Goal: Information Seeking & Learning: Learn about a topic

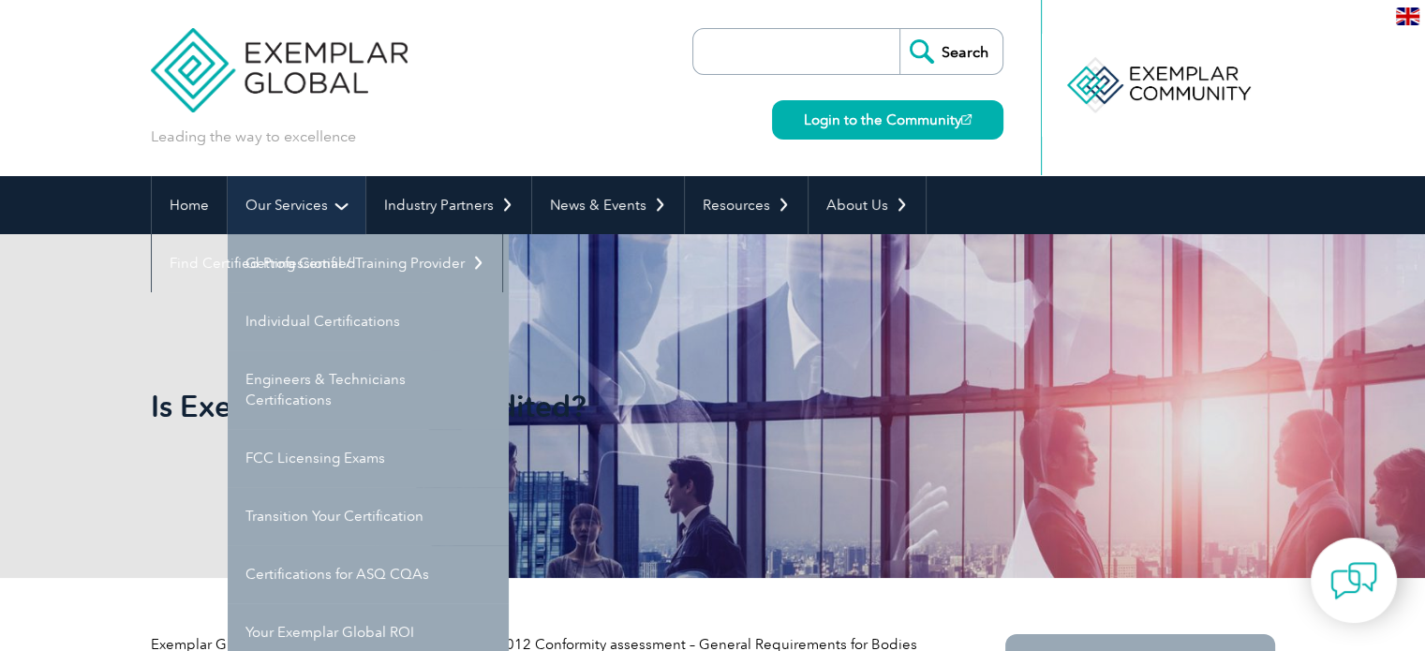
scroll to position [94, 0]
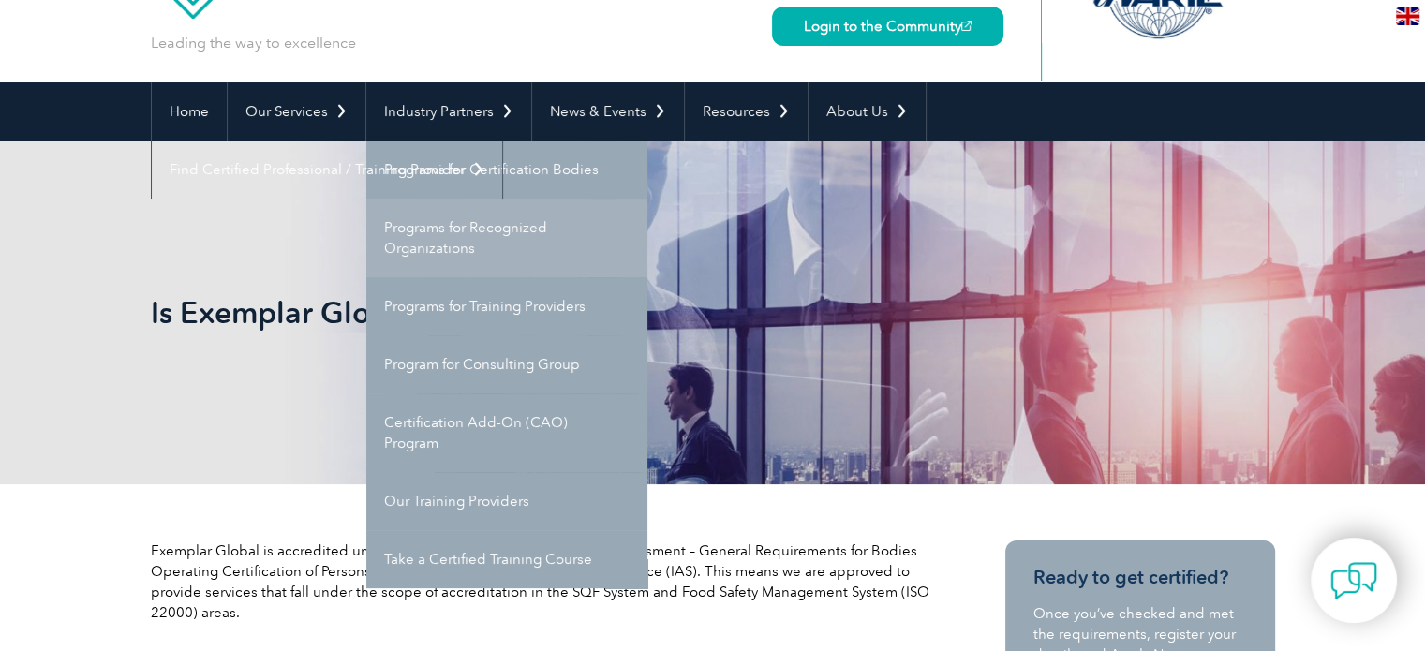
click at [440, 249] on link "Programs for Recognized Organizations" at bounding box center [506, 238] width 281 height 79
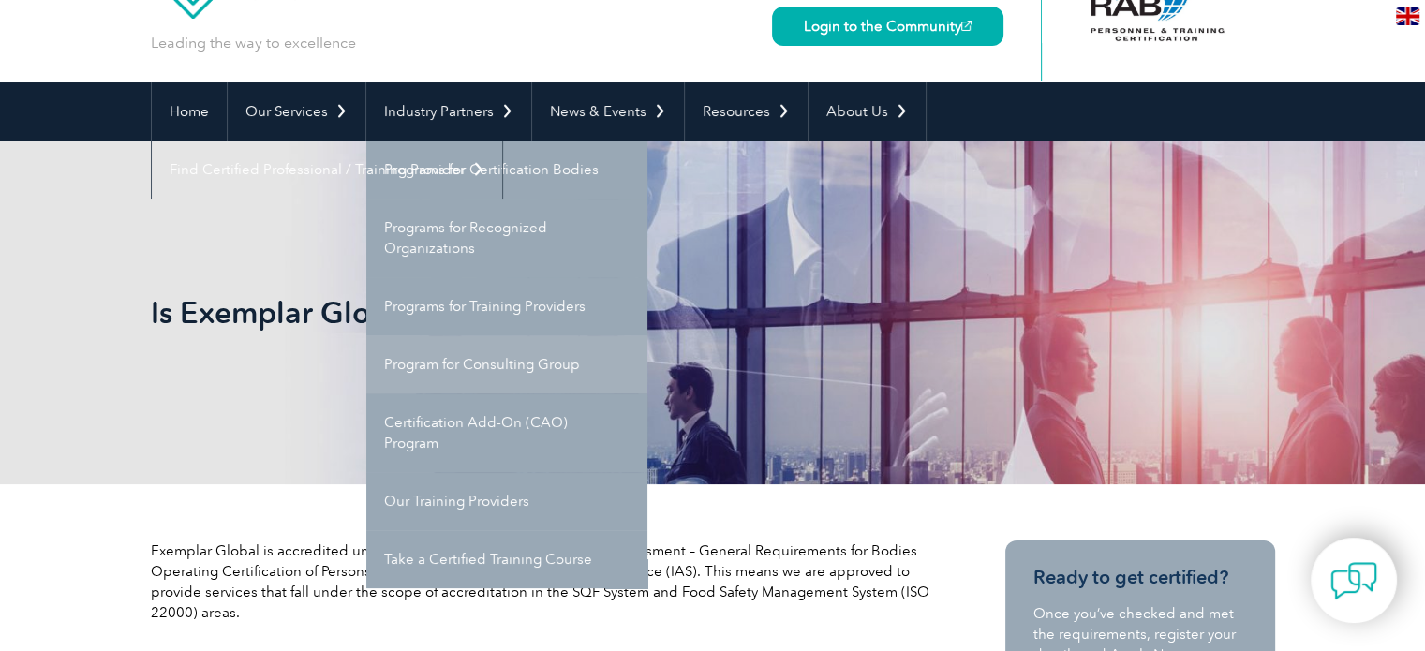
click at [485, 365] on link "Program for Consulting Group" at bounding box center [506, 364] width 281 height 58
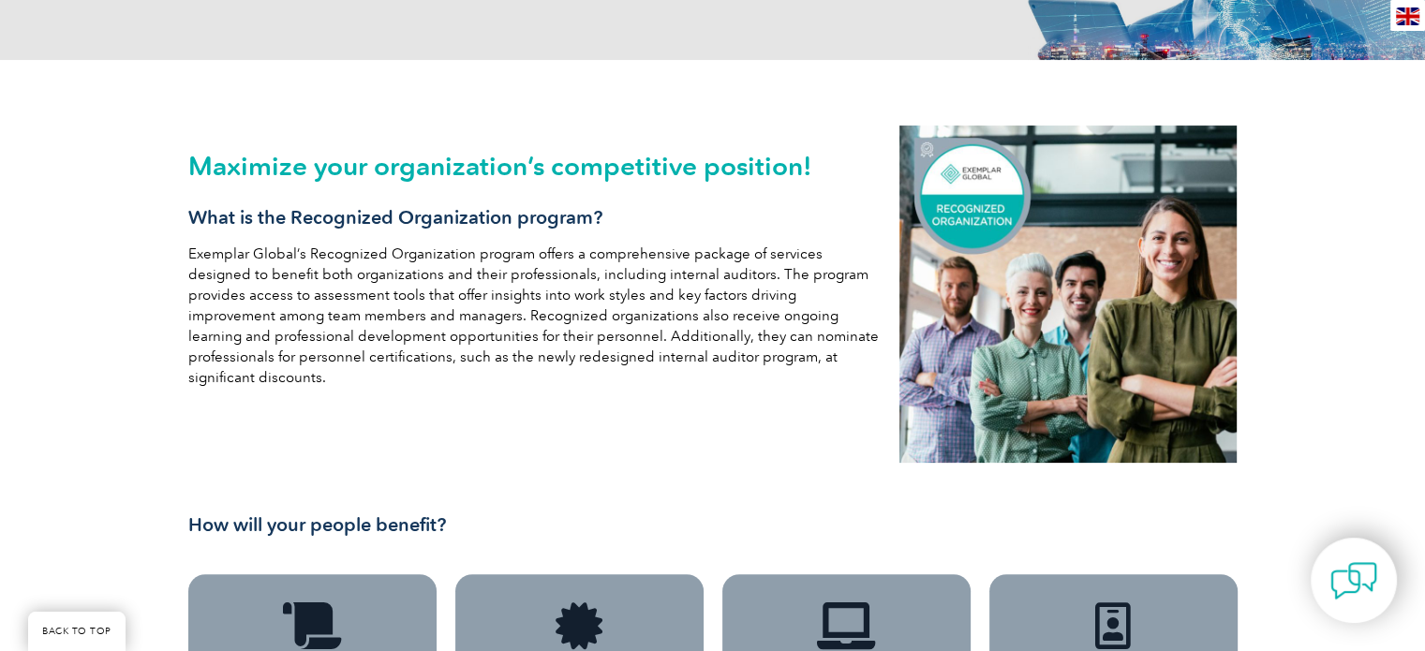
scroll to position [94, 0]
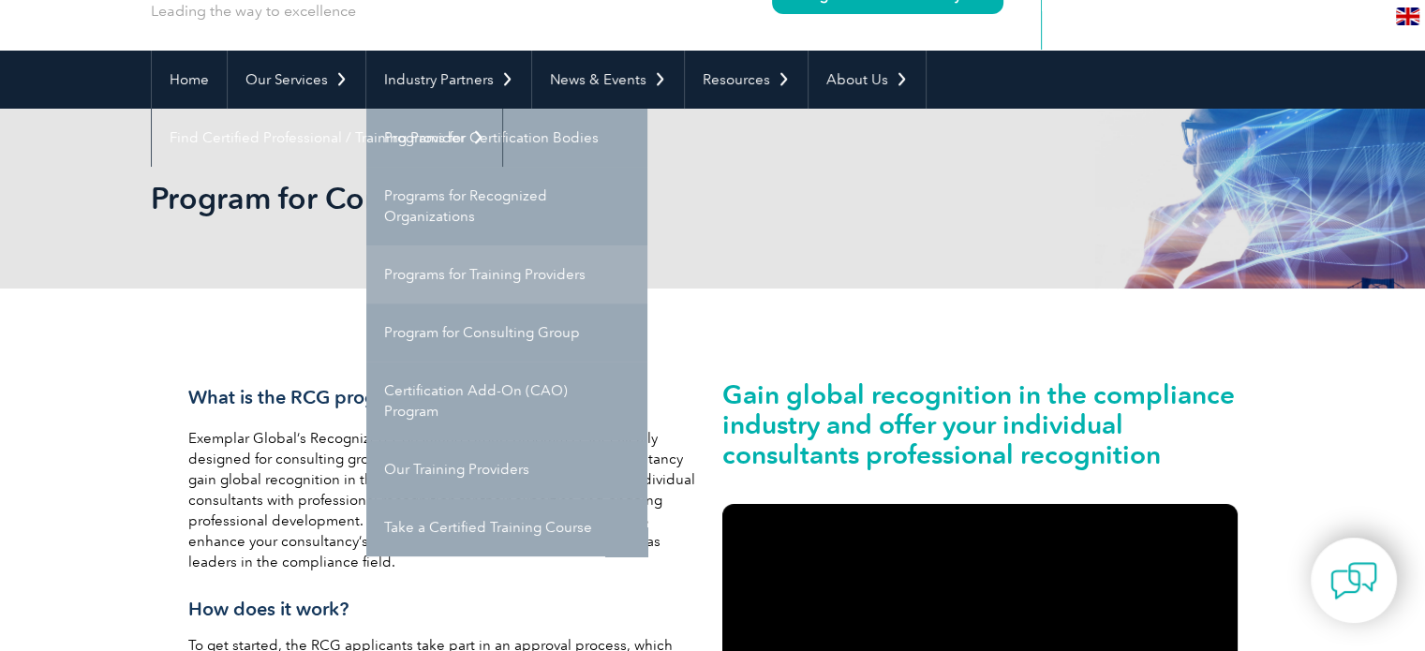
scroll to position [94, 0]
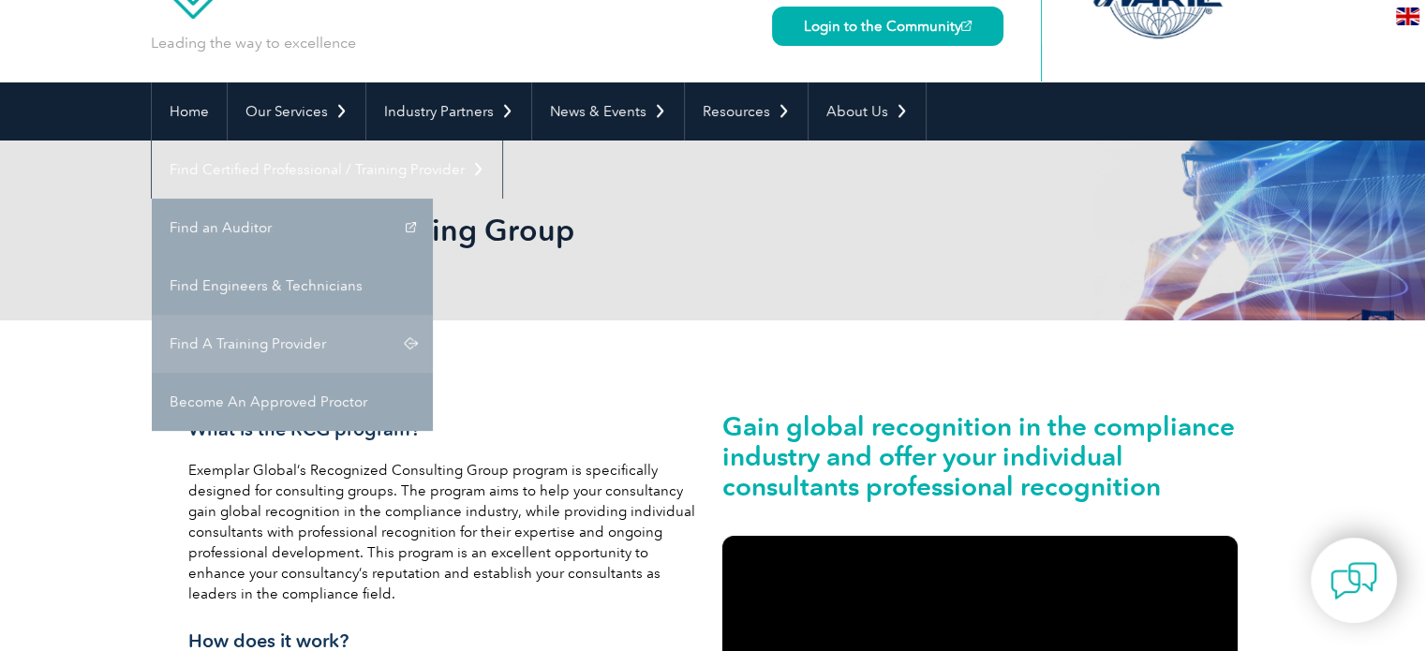
click at [433, 315] on link "Find A Training Provider" at bounding box center [292, 344] width 281 height 58
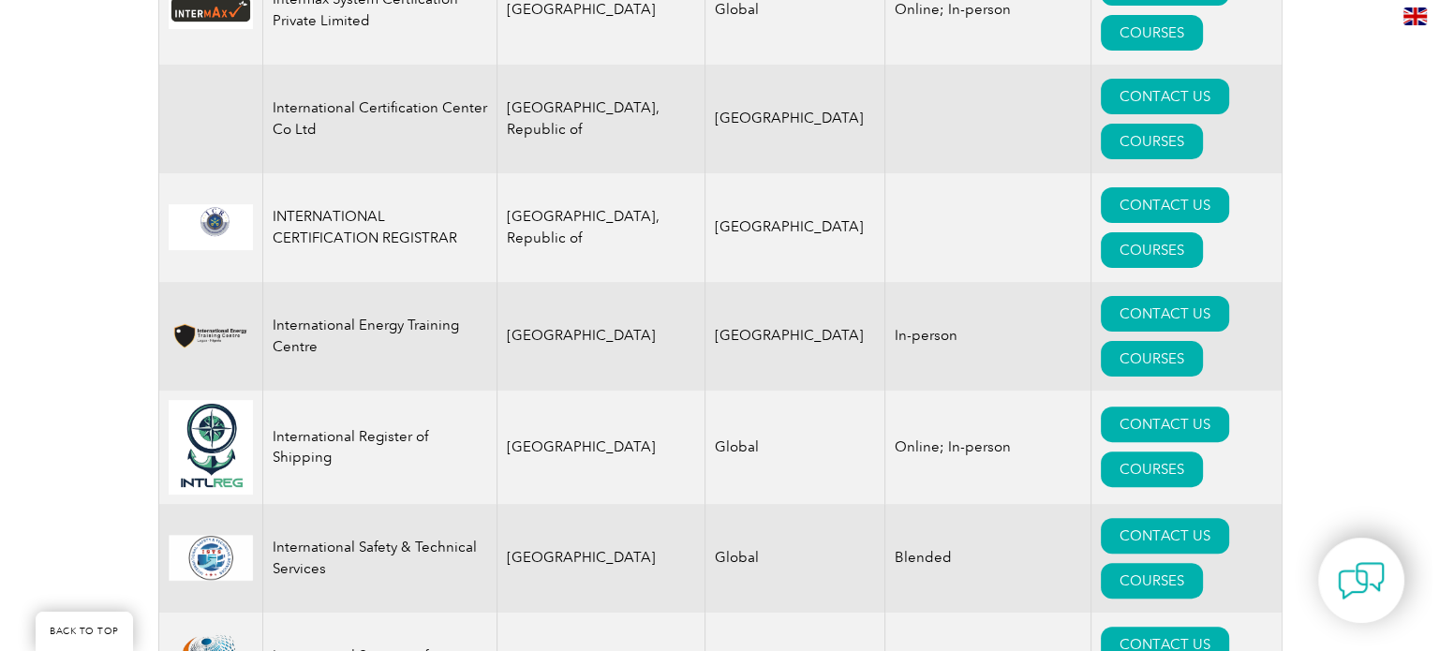
scroll to position [14803, 0]
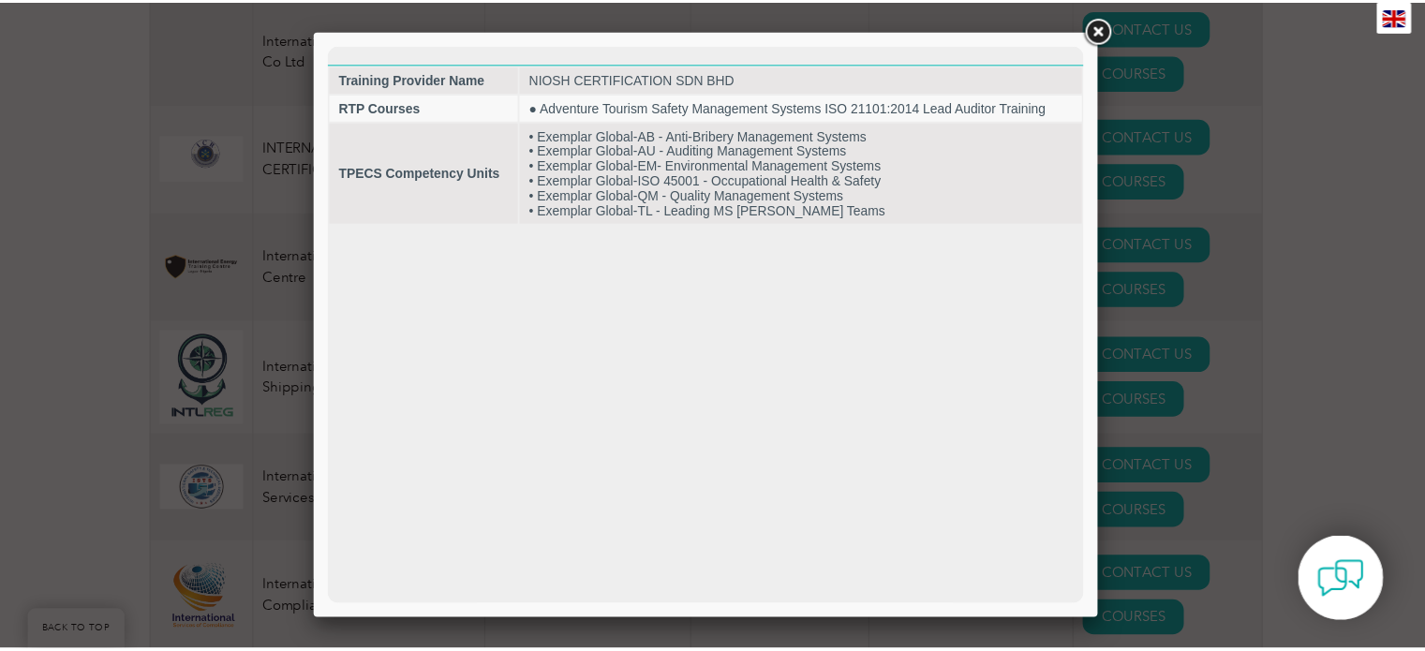
scroll to position [0, 0]
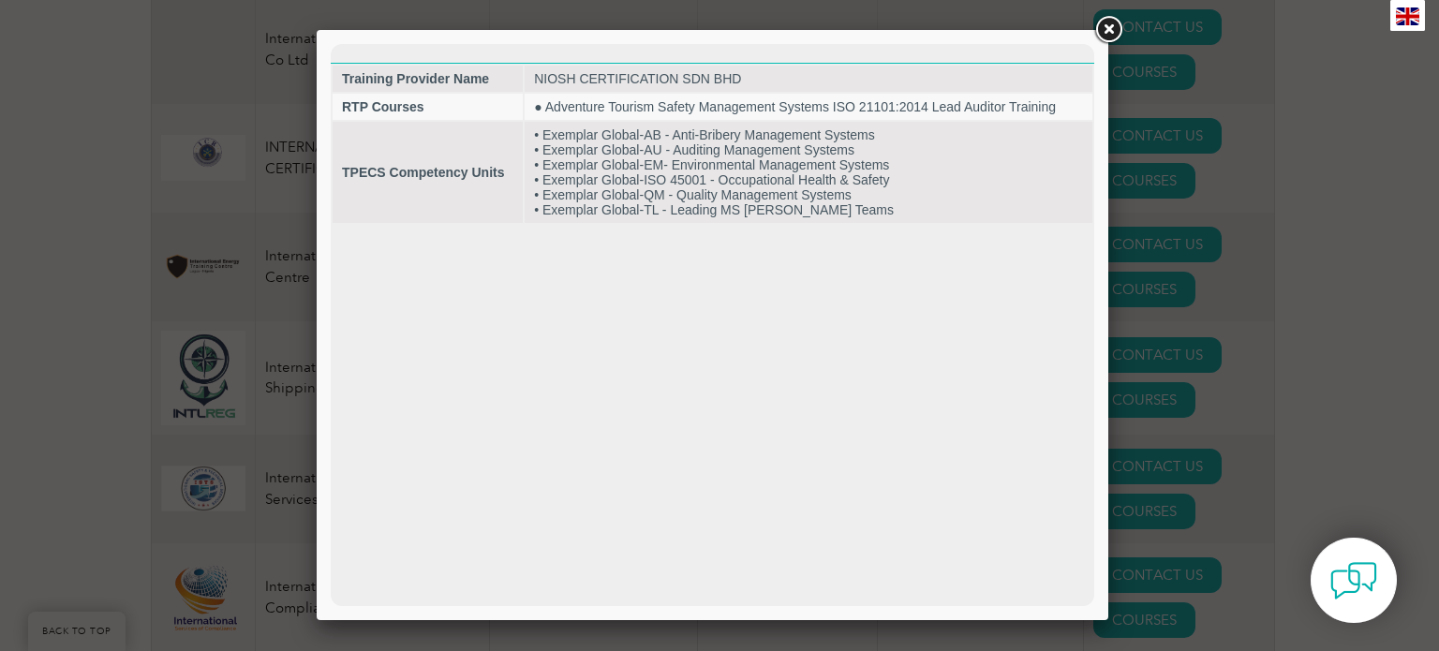
click at [1105, 27] on link at bounding box center [1108, 30] width 34 height 34
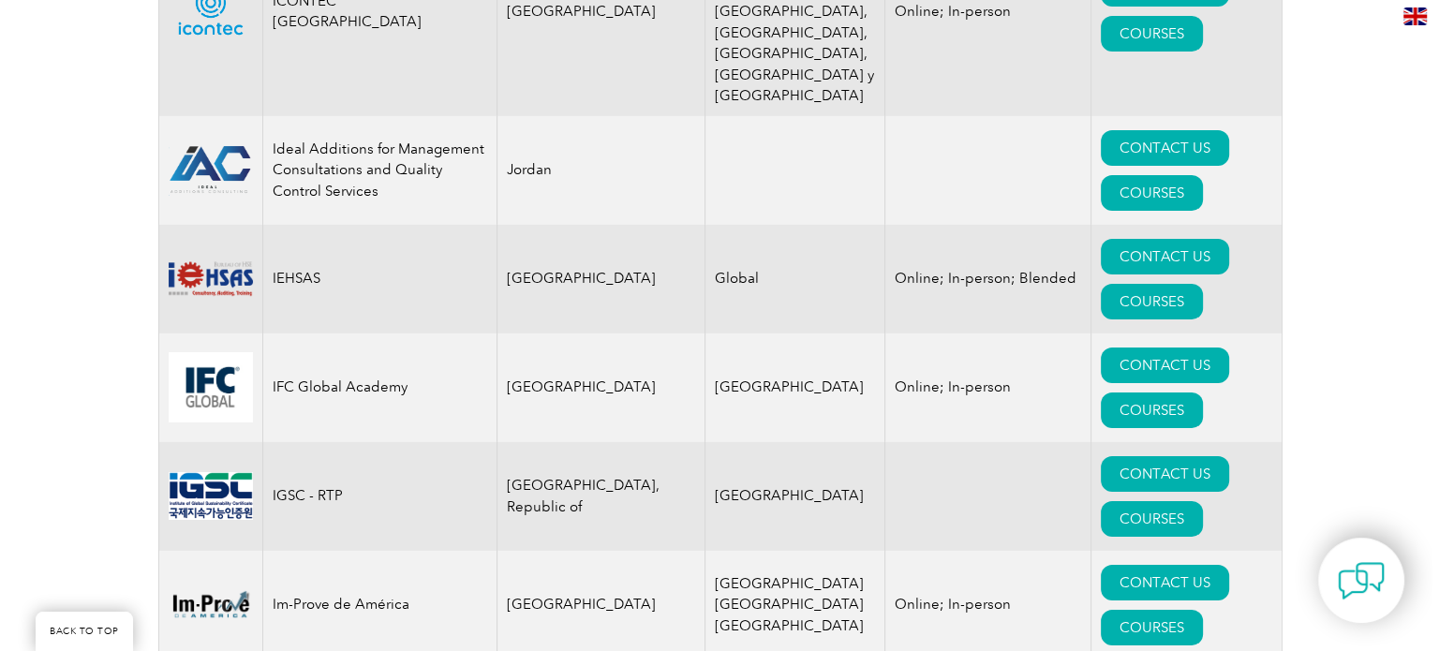
scroll to position [13398, 0]
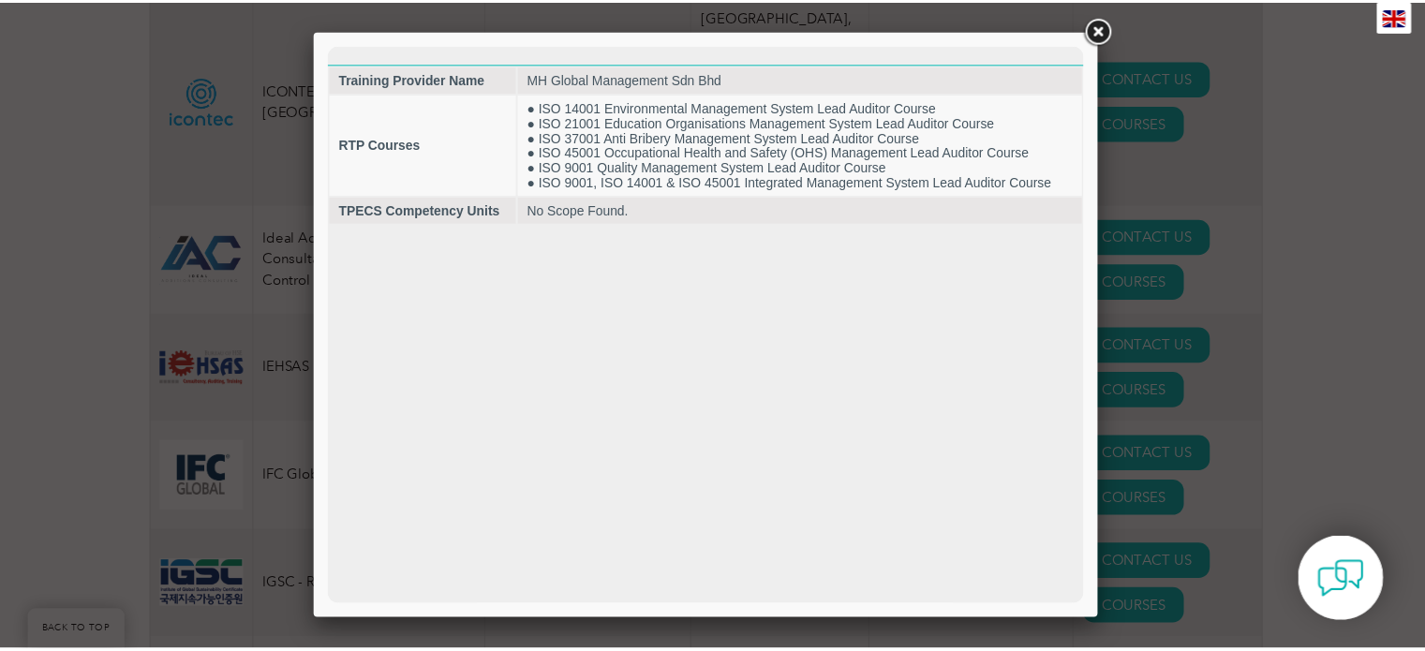
scroll to position [0, 0]
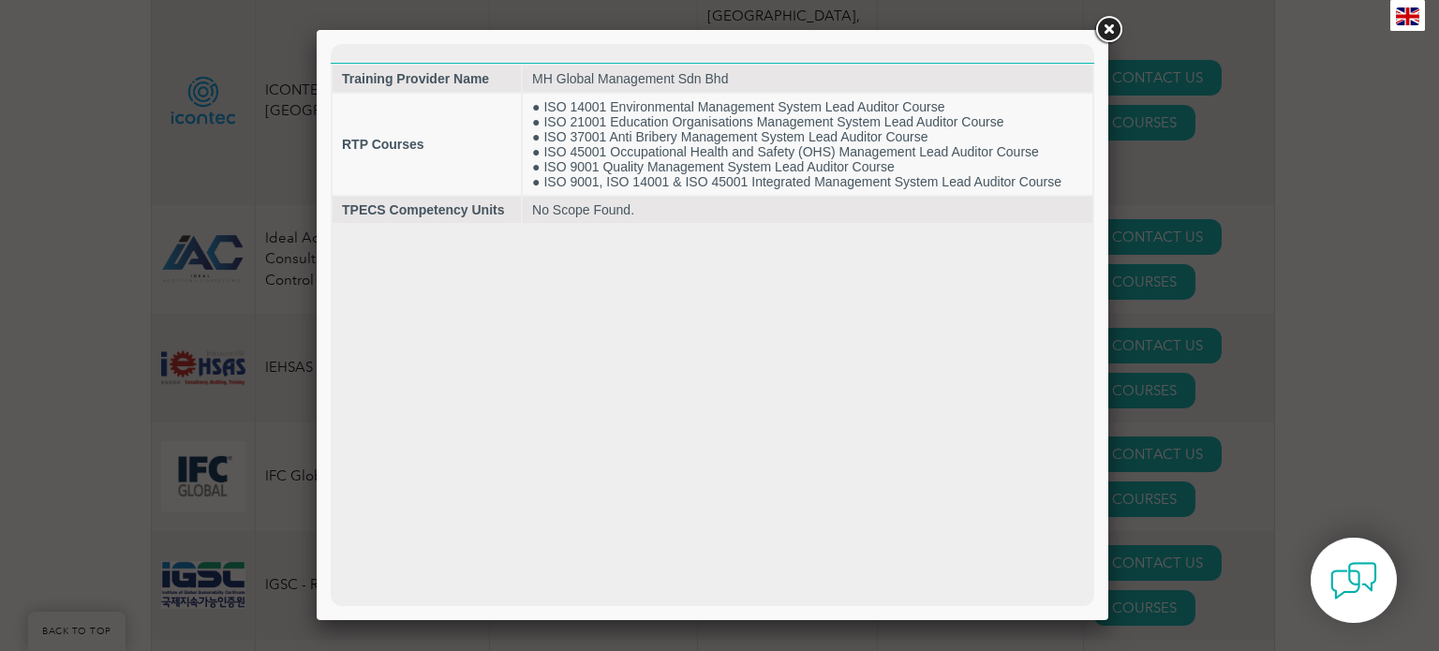
click at [1098, 30] on link at bounding box center [1108, 30] width 34 height 34
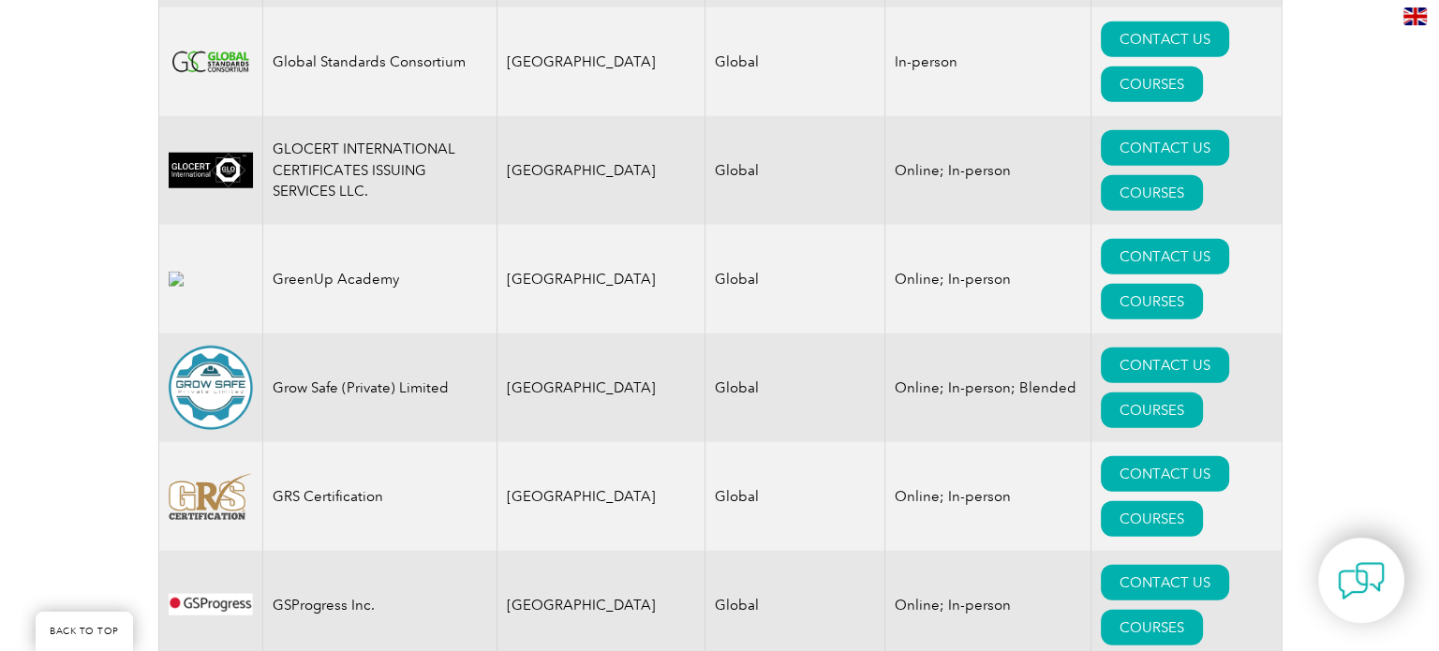
scroll to position [12180, 0]
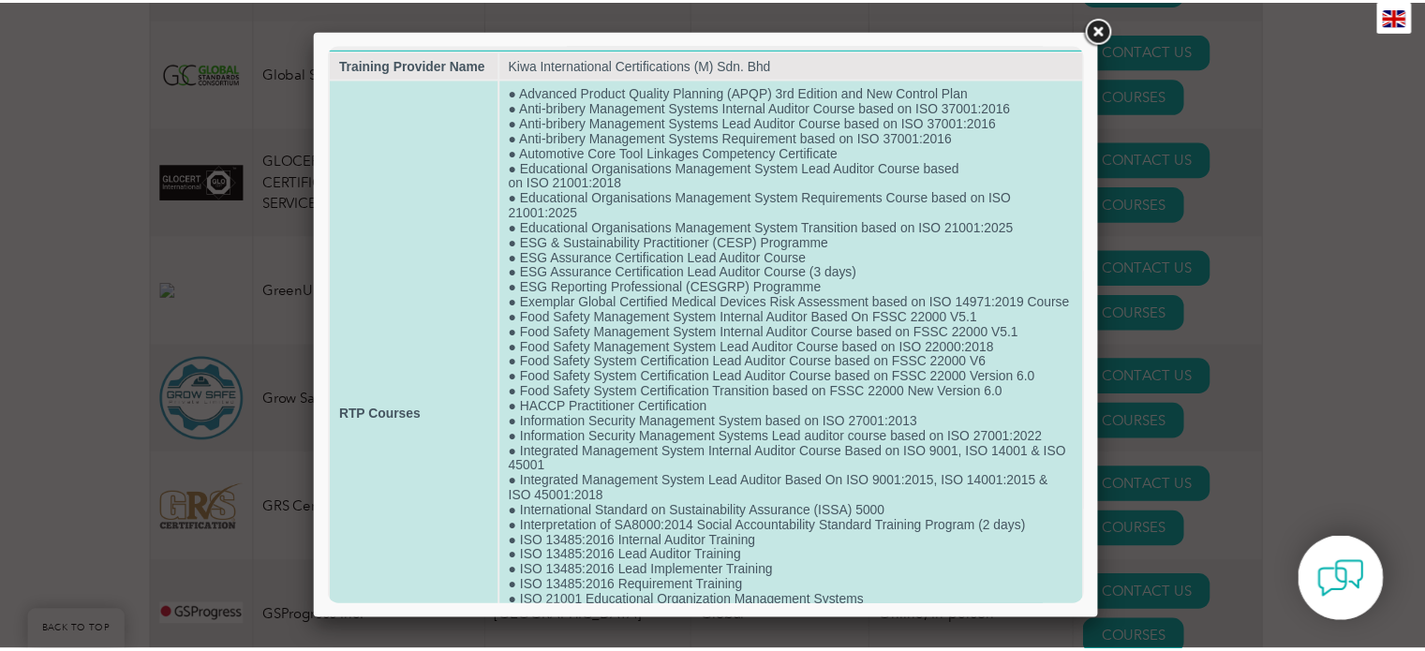
scroll to position [0, 0]
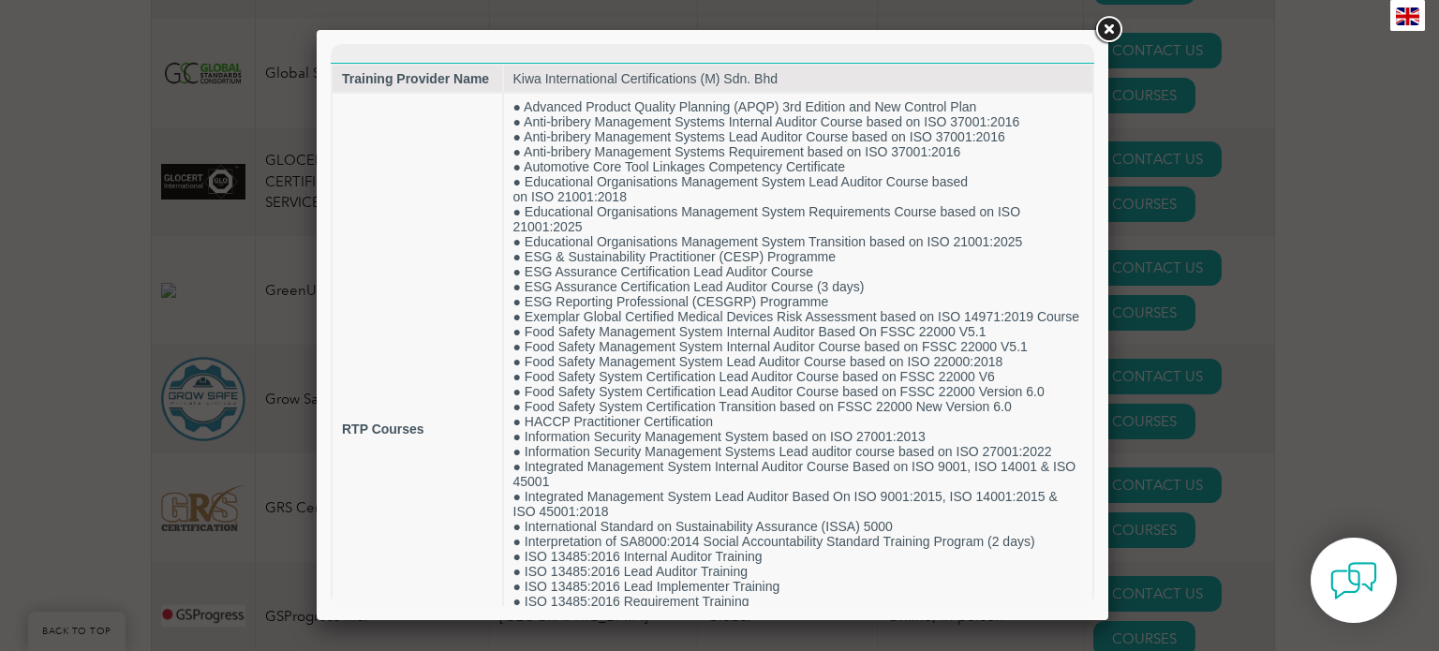
click at [1109, 30] on link at bounding box center [1108, 30] width 34 height 34
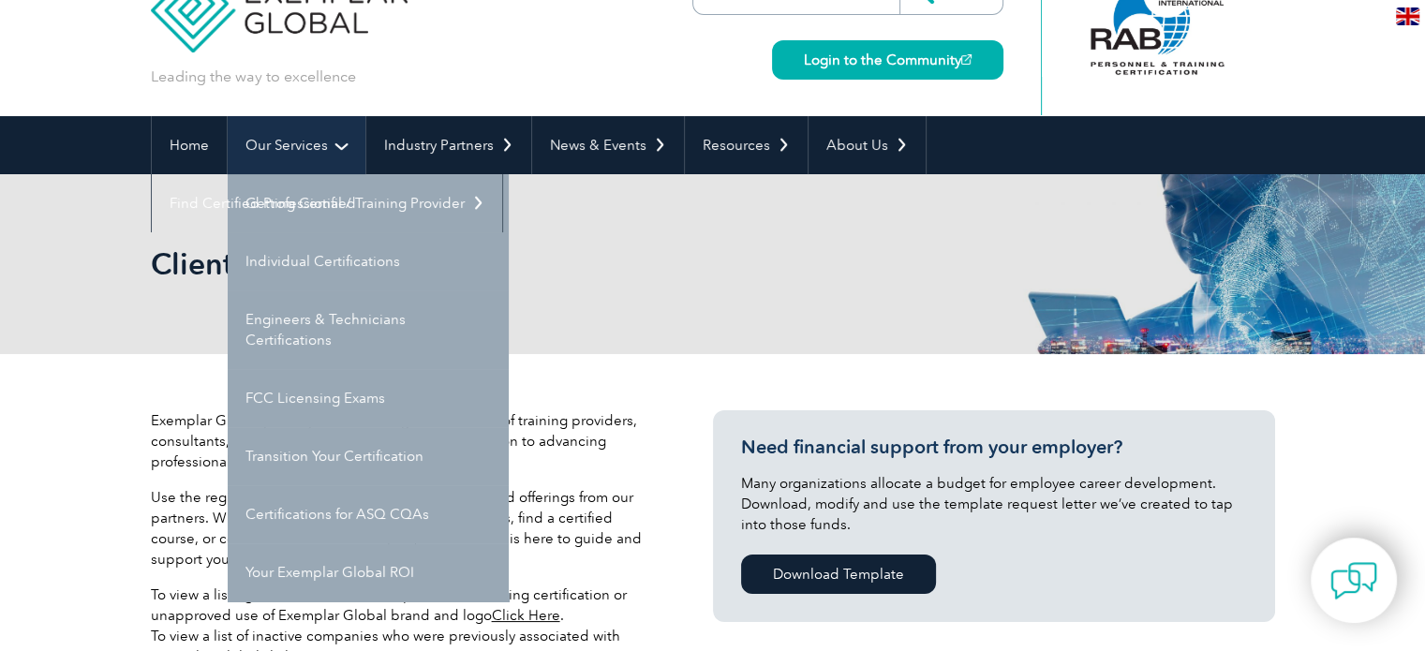
scroll to position [94, 0]
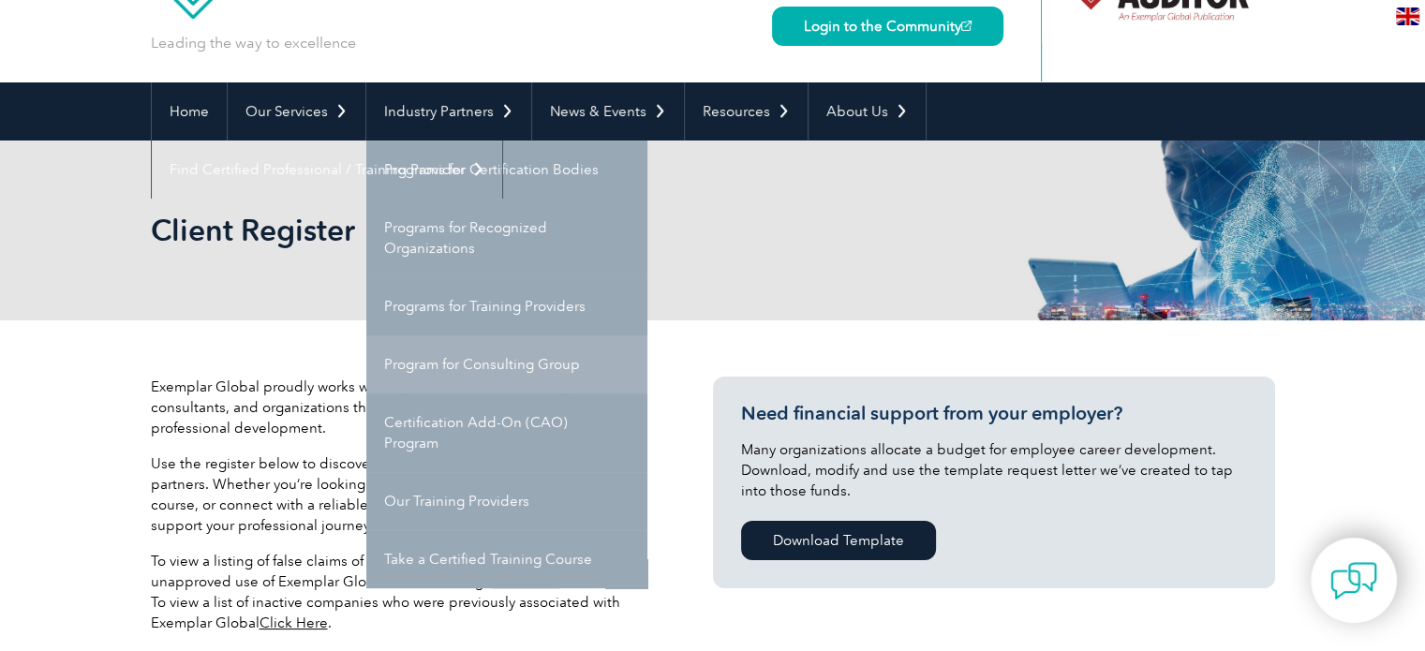
click at [466, 363] on link "Program for Consulting Group" at bounding box center [506, 364] width 281 height 58
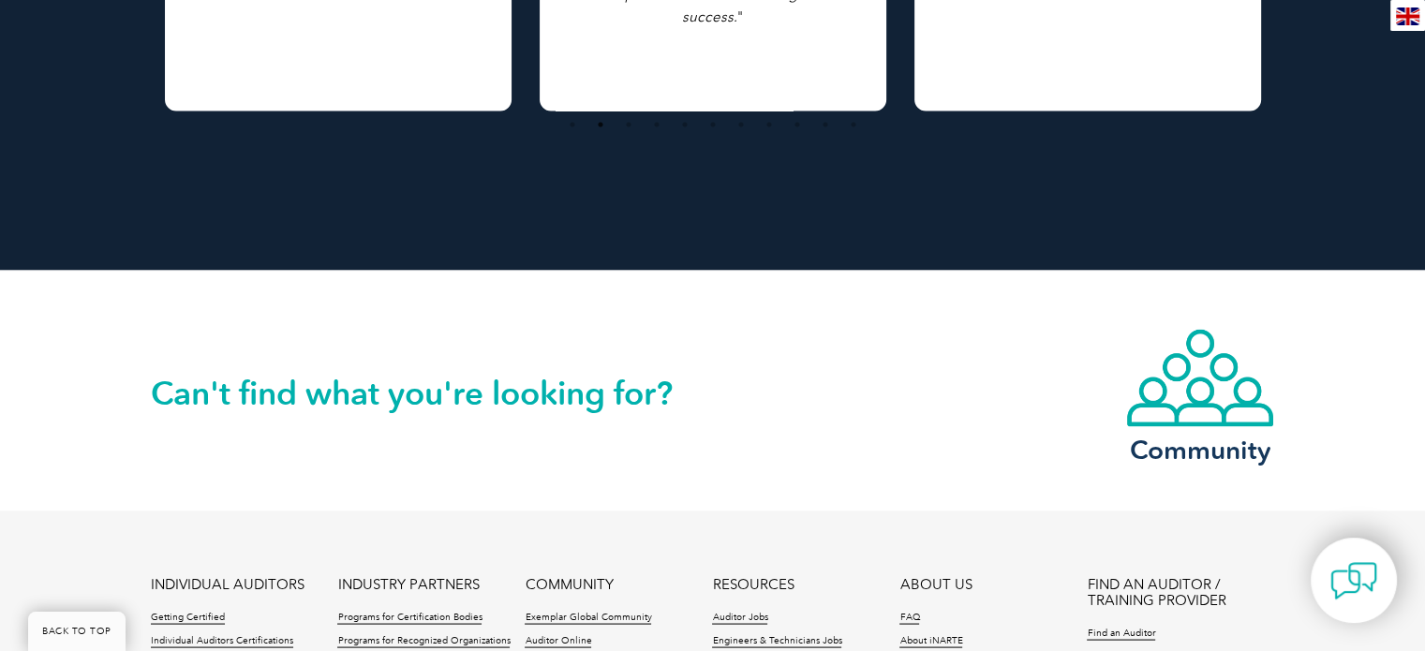
scroll to position [3748, 0]
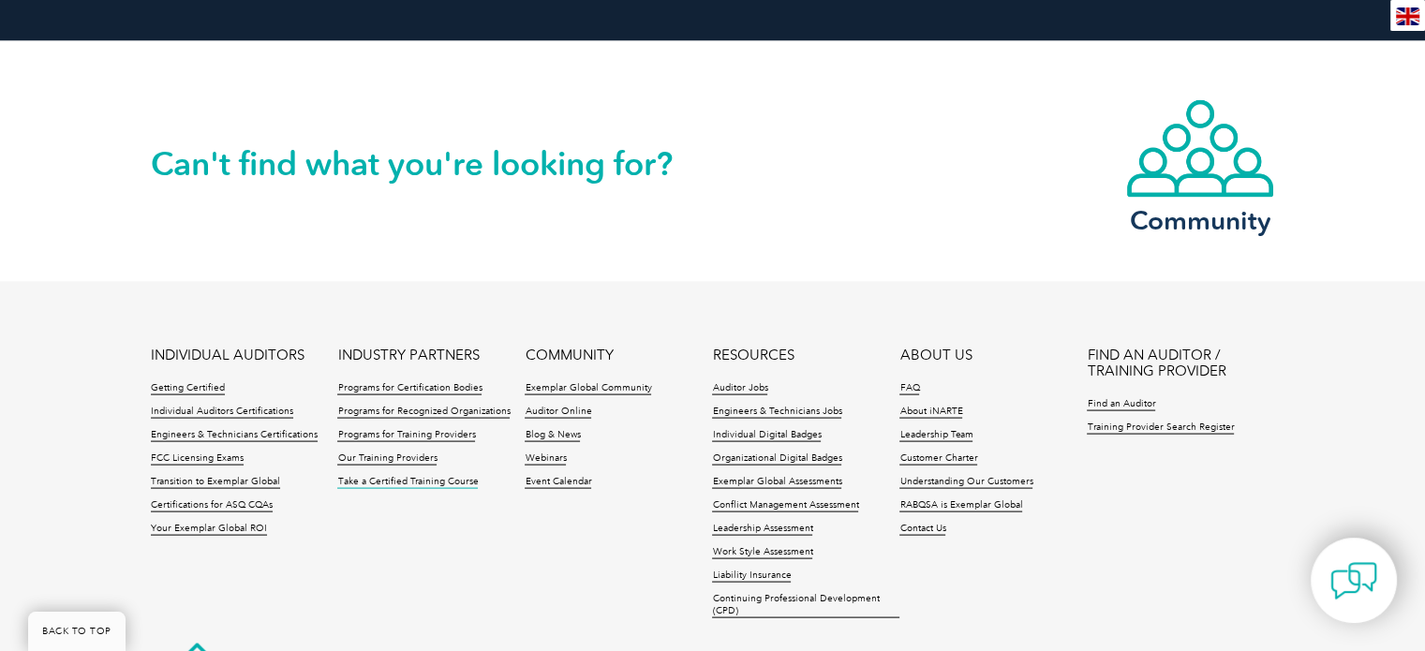
click at [432, 476] on link "Take a Certified Training Course" at bounding box center [407, 482] width 141 height 13
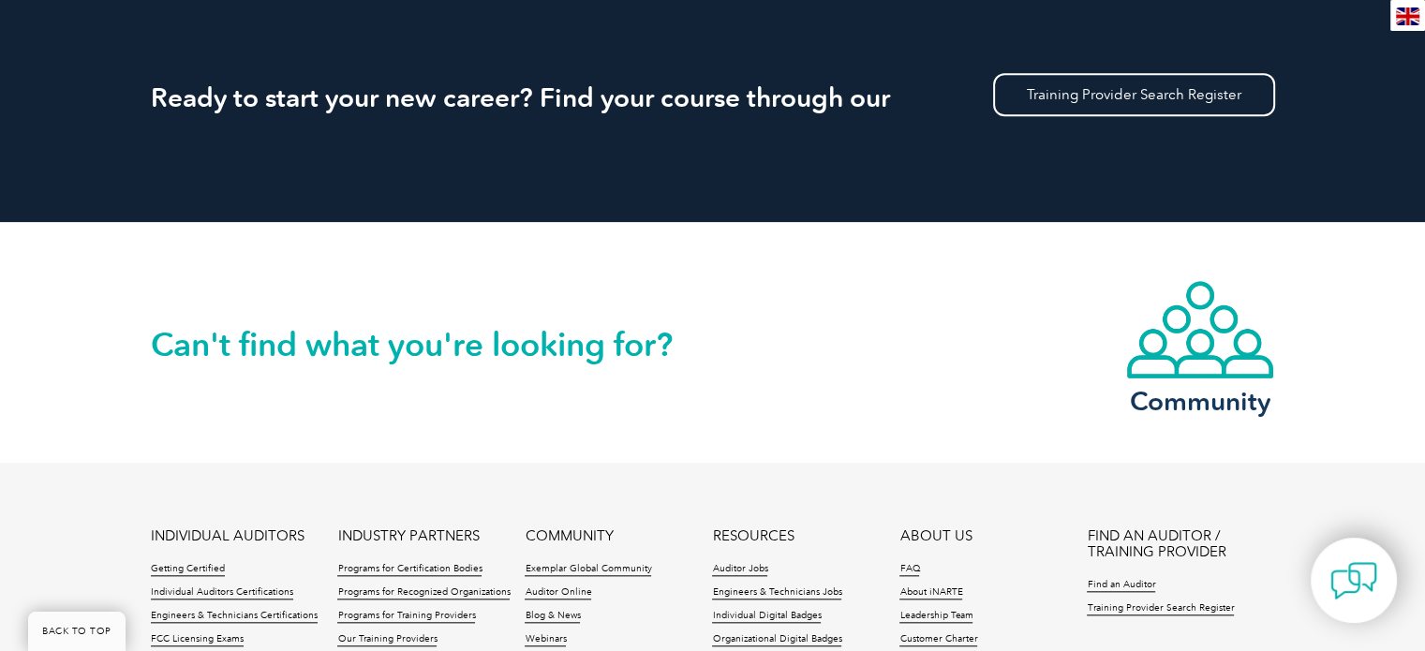
scroll to position [2106, 0]
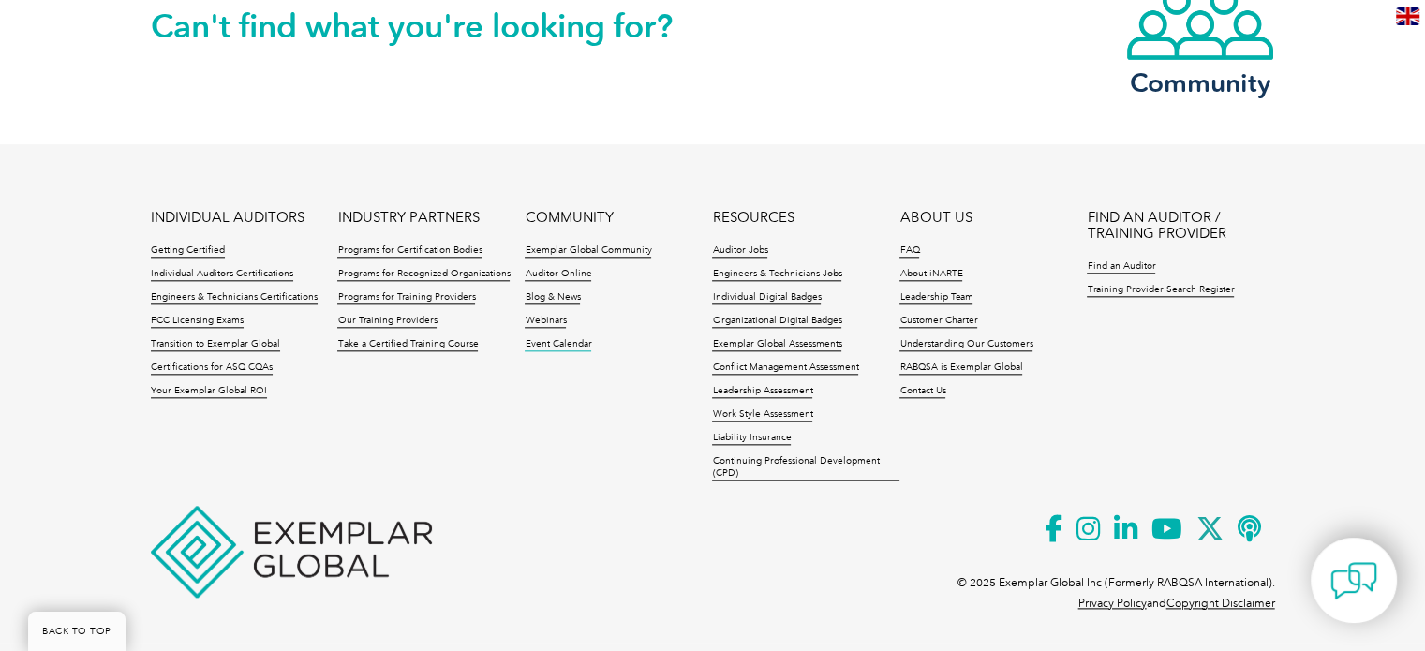
click at [573, 343] on link "Event Calendar" at bounding box center [558, 344] width 67 height 13
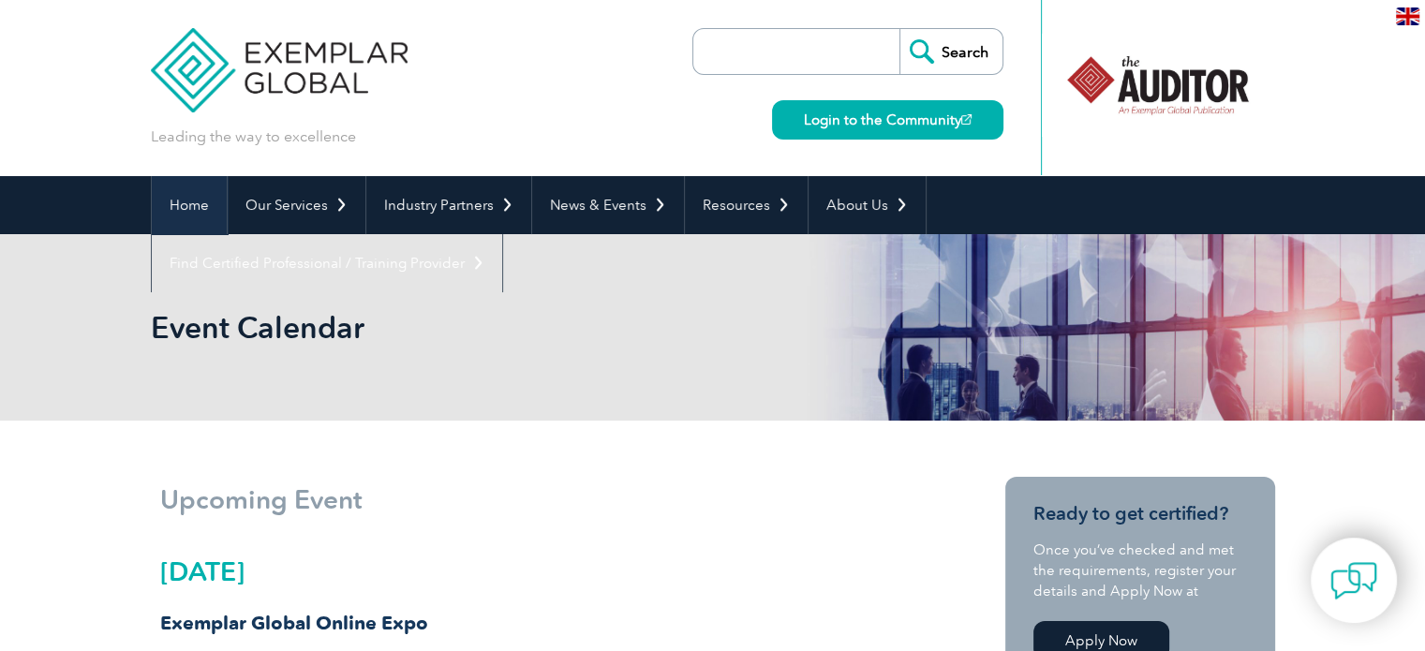
click at [188, 206] on link "Home" at bounding box center [189, 205] width 75 height 58
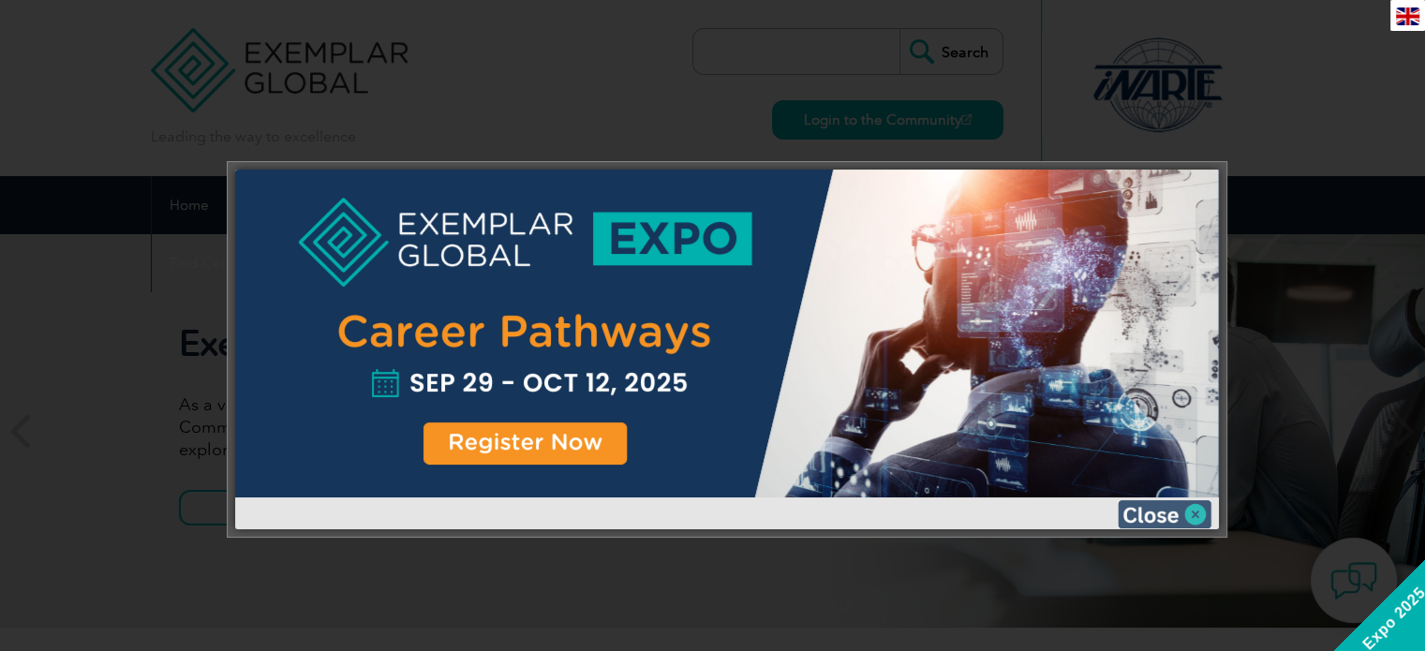
click at [1200, 519] on img at bounding box center [1165, 514] width 94 height 28
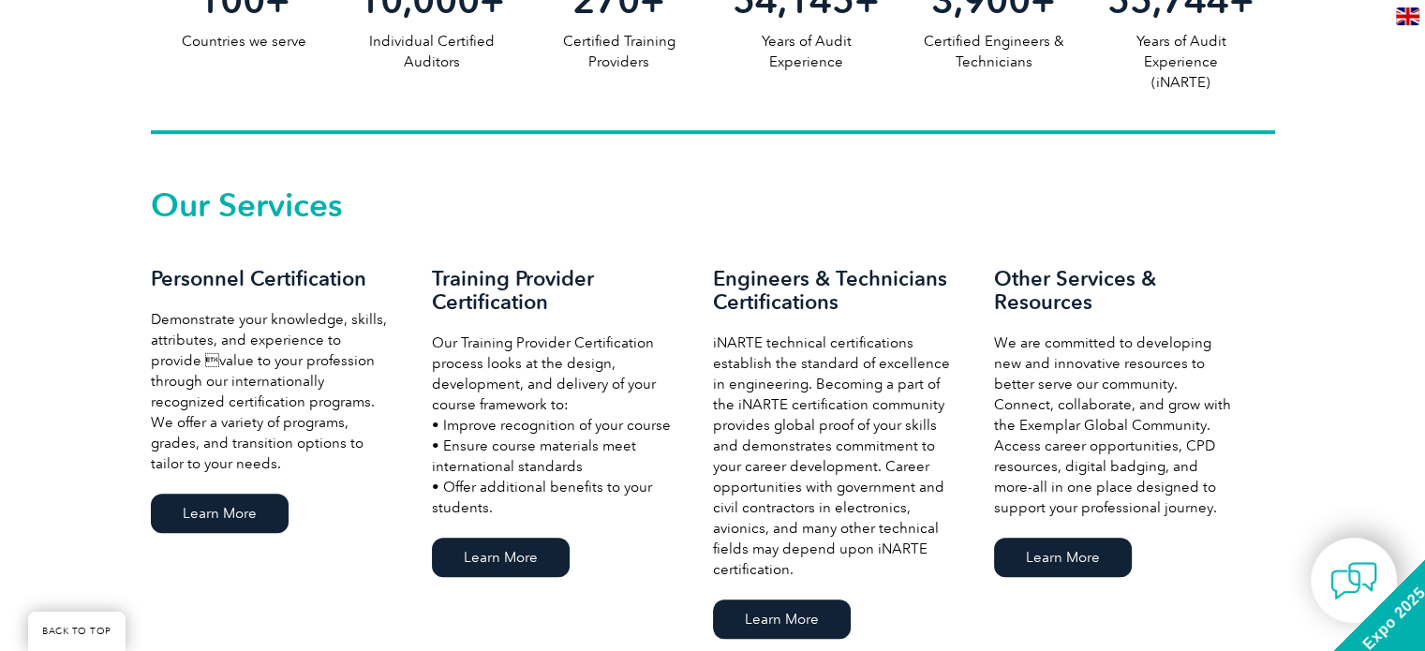
scroll to position [1218, 0]
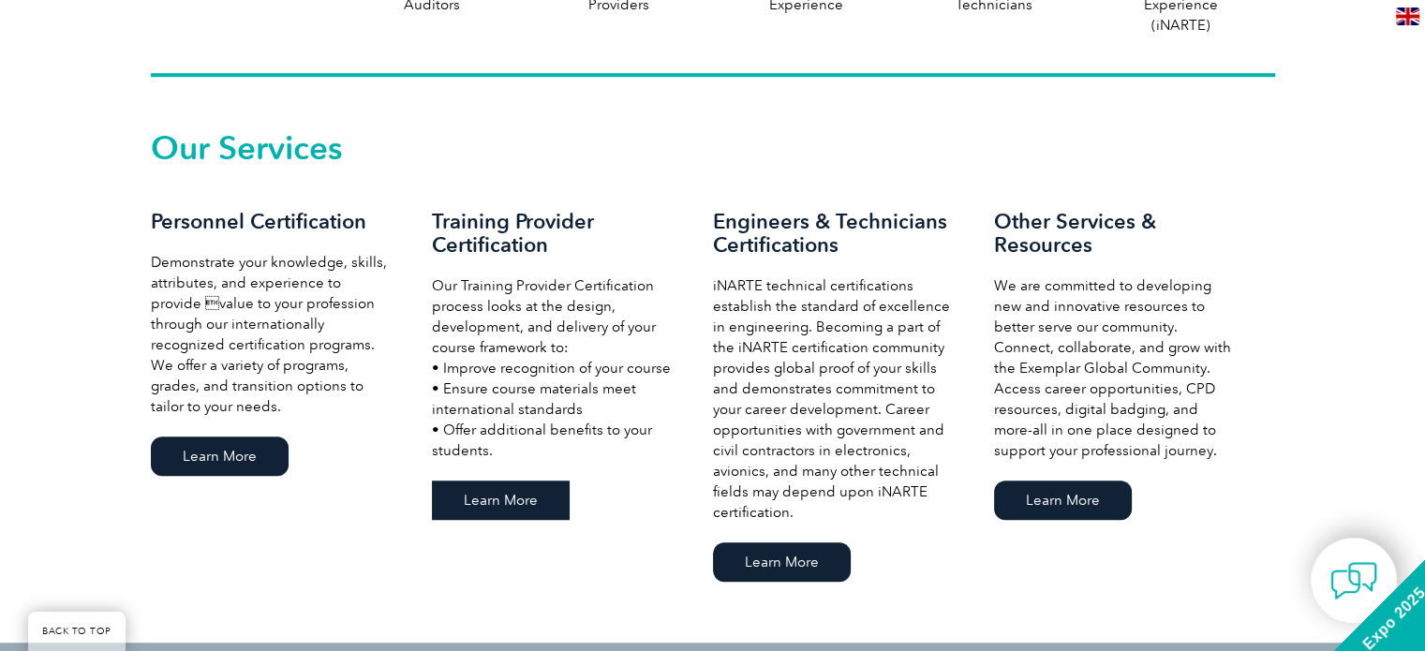
click at [489, 514] on link "Learn More" at bounding box center [501, 500] width 138 height 39
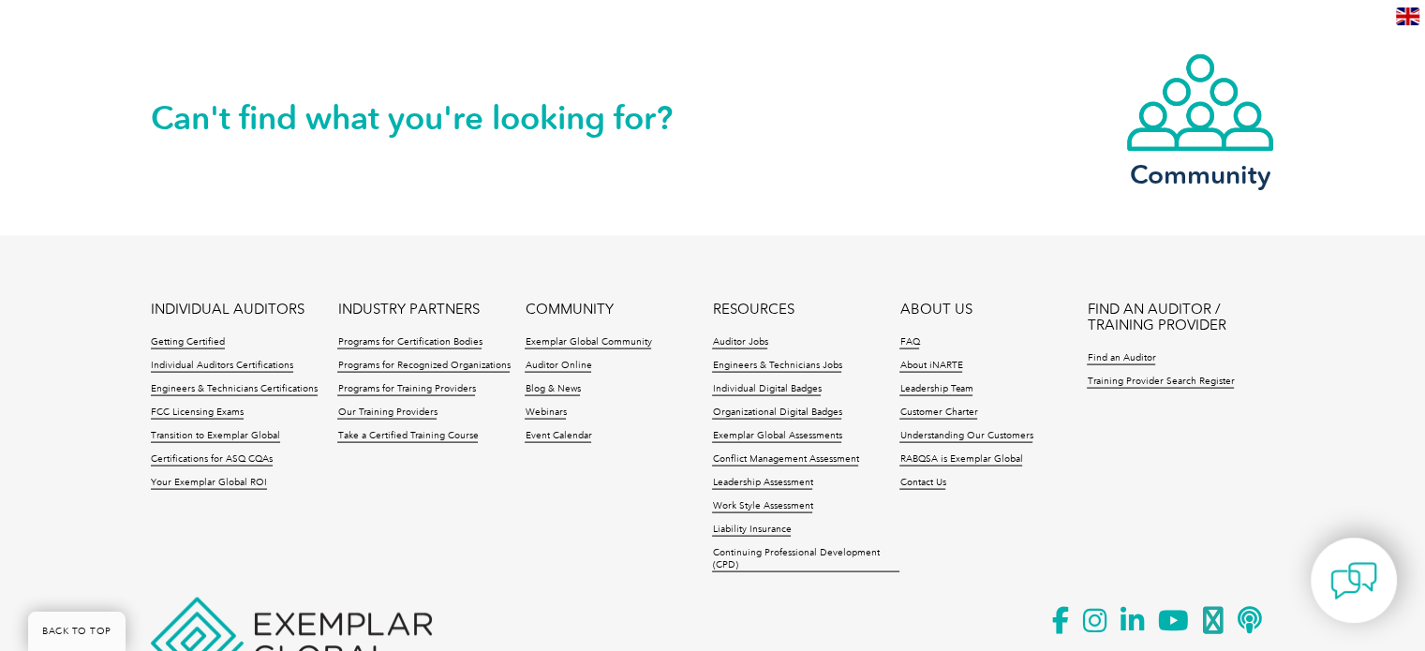
scroll to position [3853, 0]
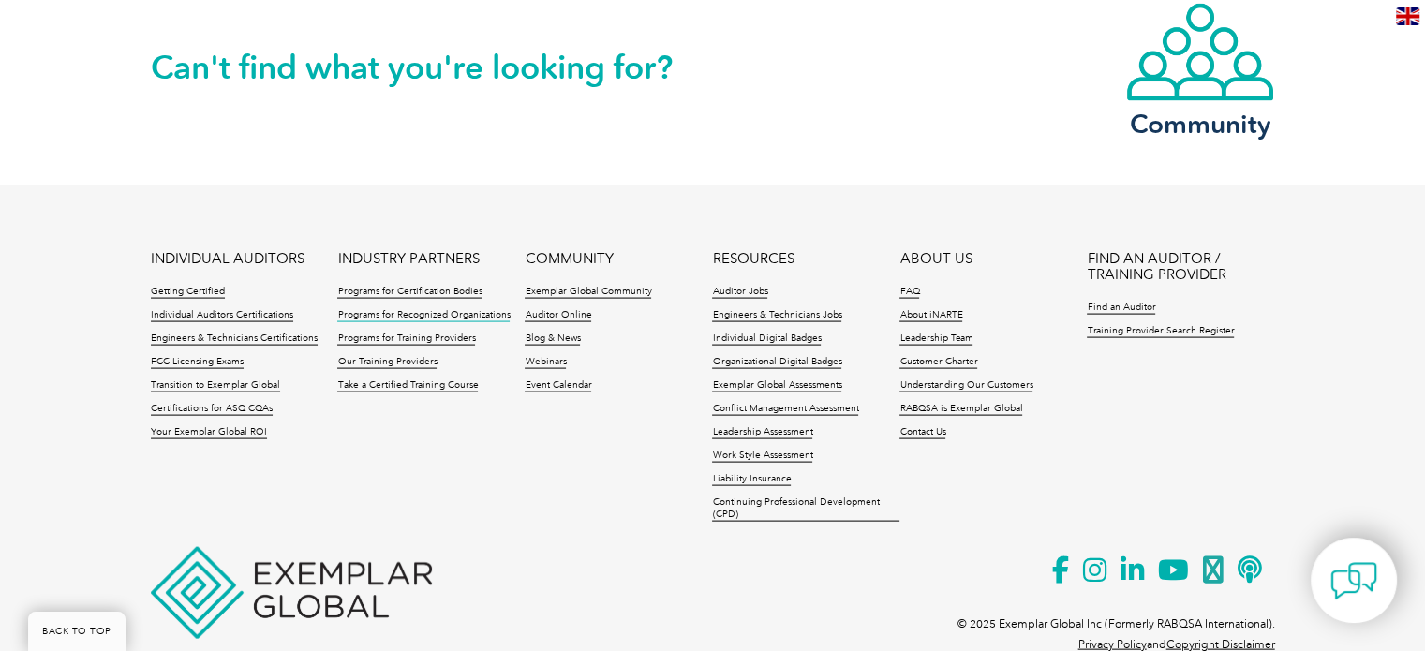
click at [462, 309] on link "Programs for Recognized Organizations" at bounding box center [423, 315] width 172 height 13
click at [406, 356] on link "Our Training Providers" at bounding box center [386, 362] width 99 height 13
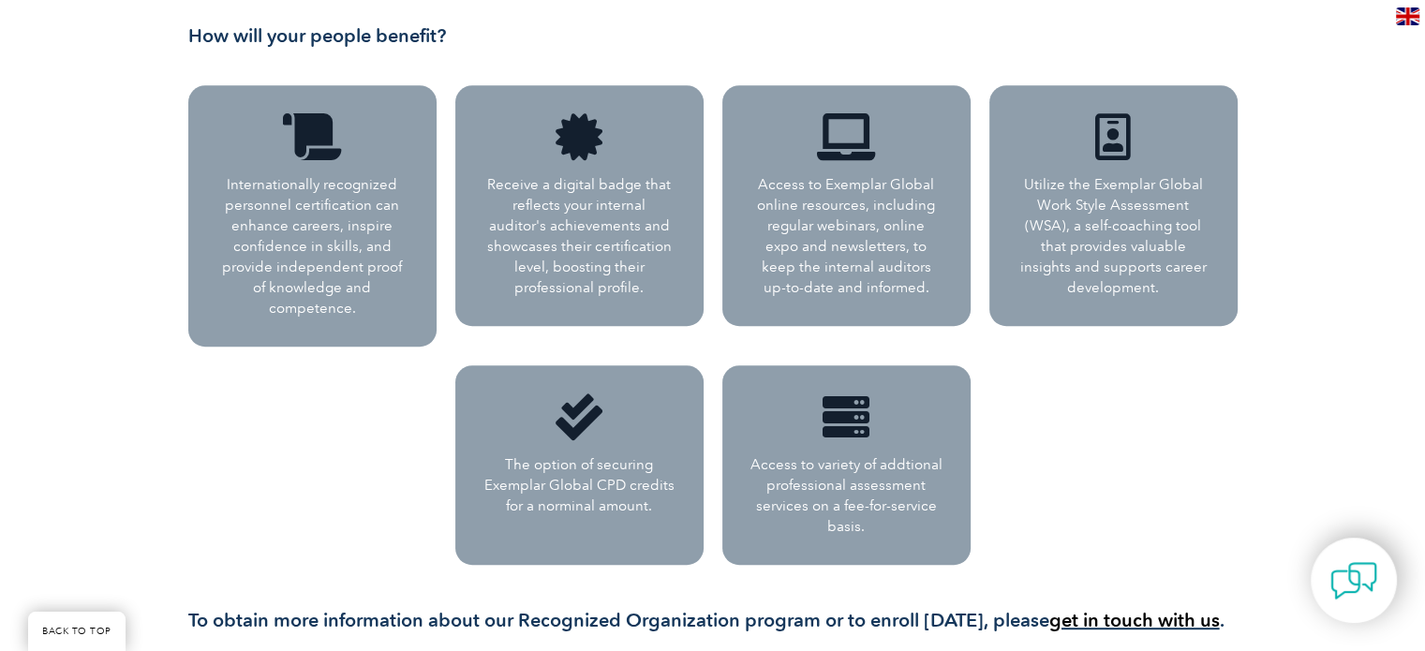
scroll to position [843, 0]
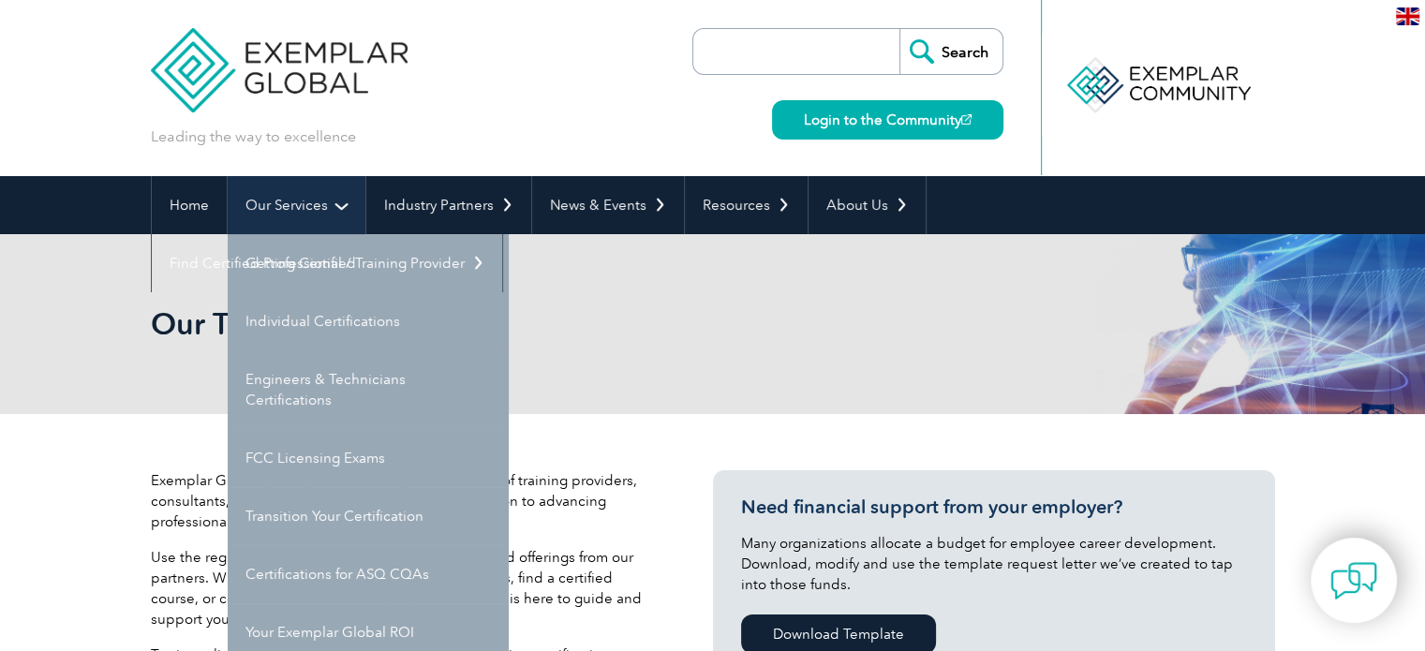
click at [314, 209] on link "Our Services" at bounding box center [297, 205] width 138 height 58
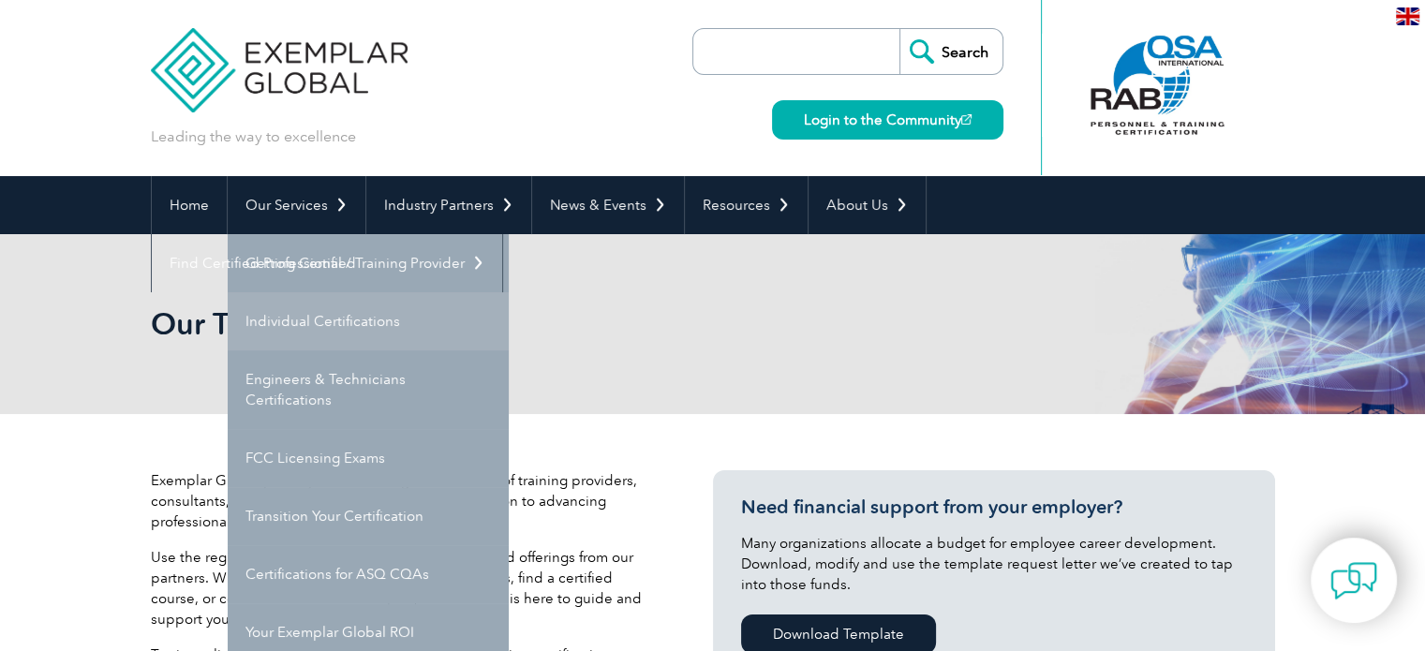
click at [344, 328] on link "Individual Certifications" at bounding box center [368, 321] width 281 height 58
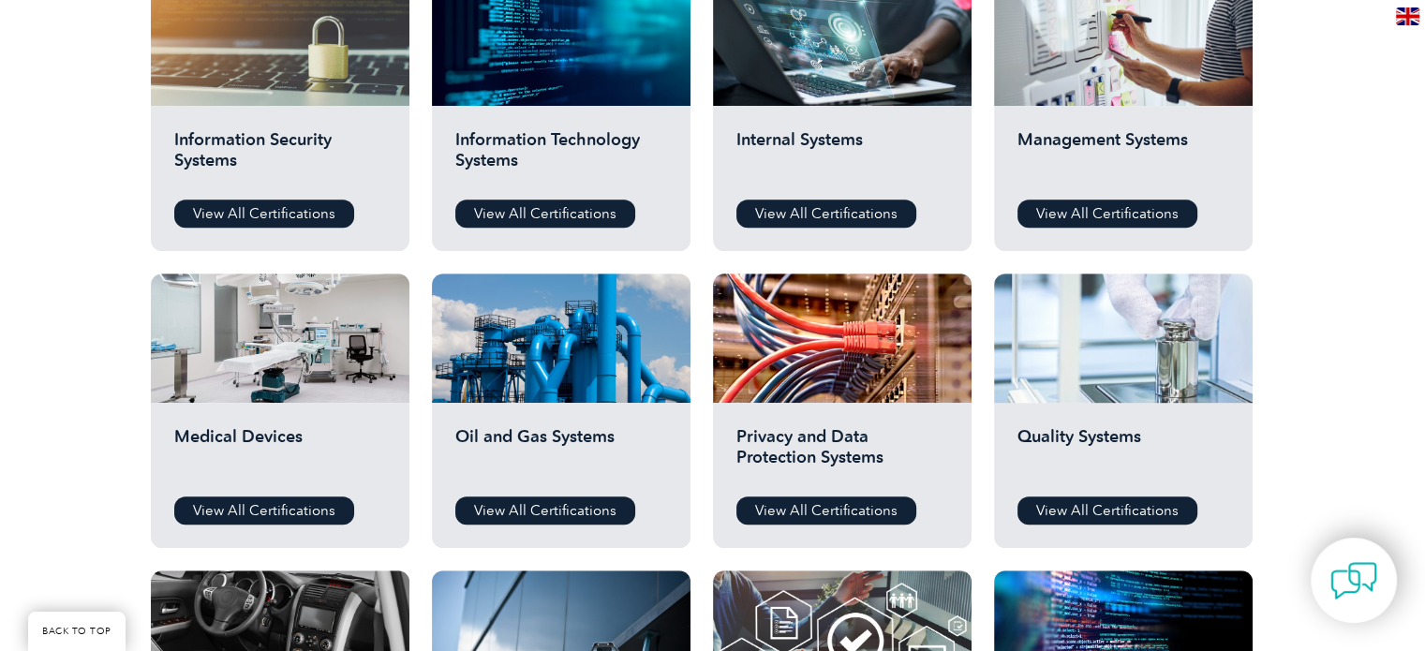
scroll to position [750, 0]
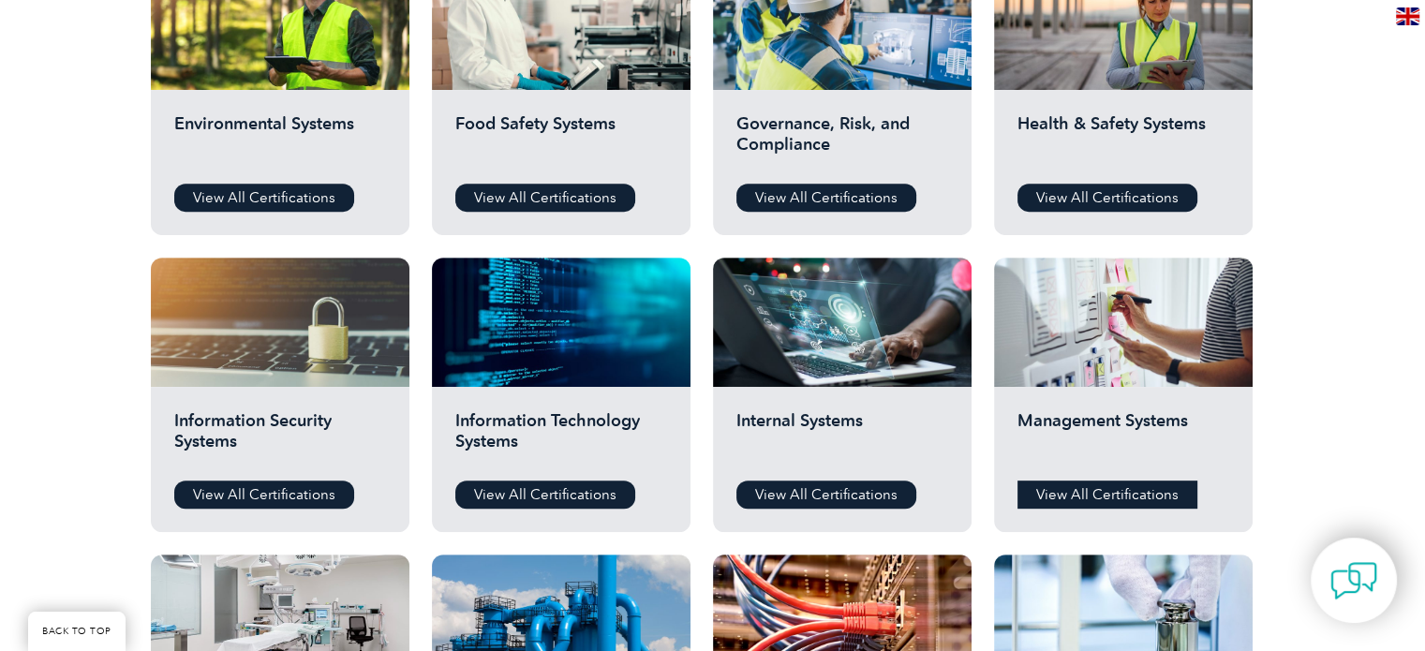
click at [1132, 491] on link "View All Certifications" at bounding box center [1107, 495] width 180 height 28
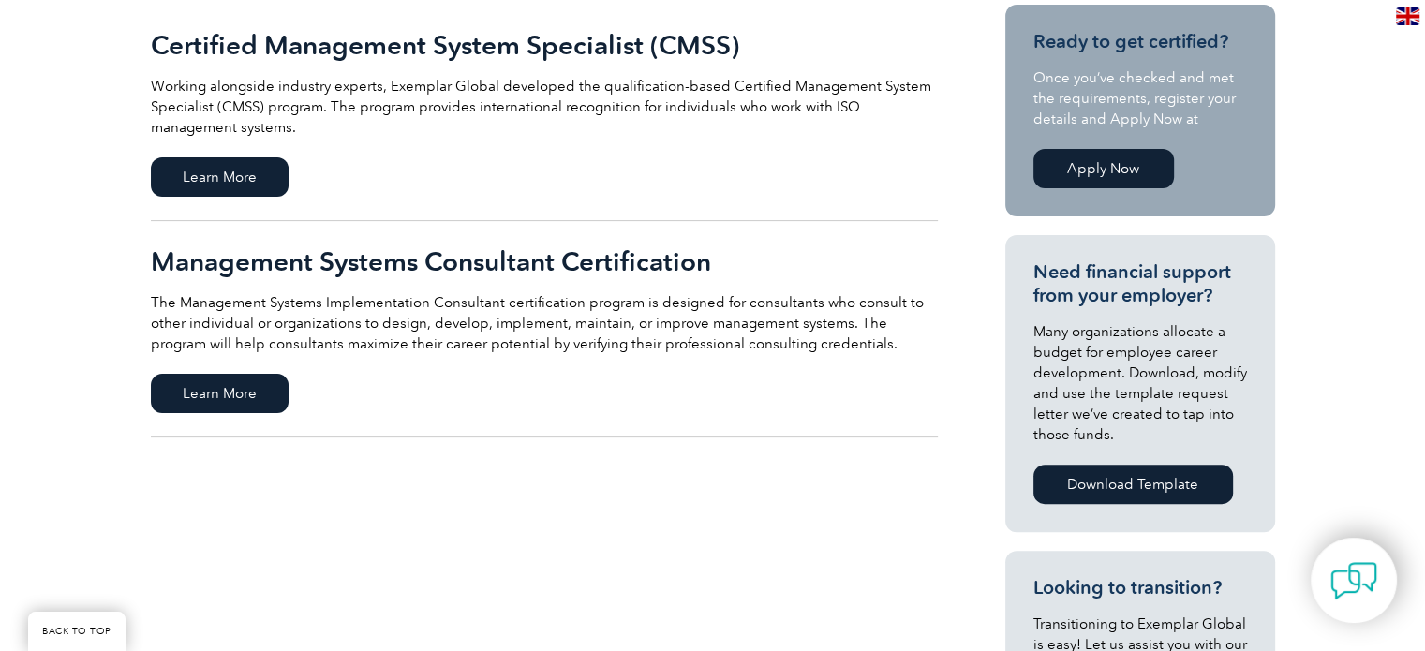
scroll to position [468, 0]
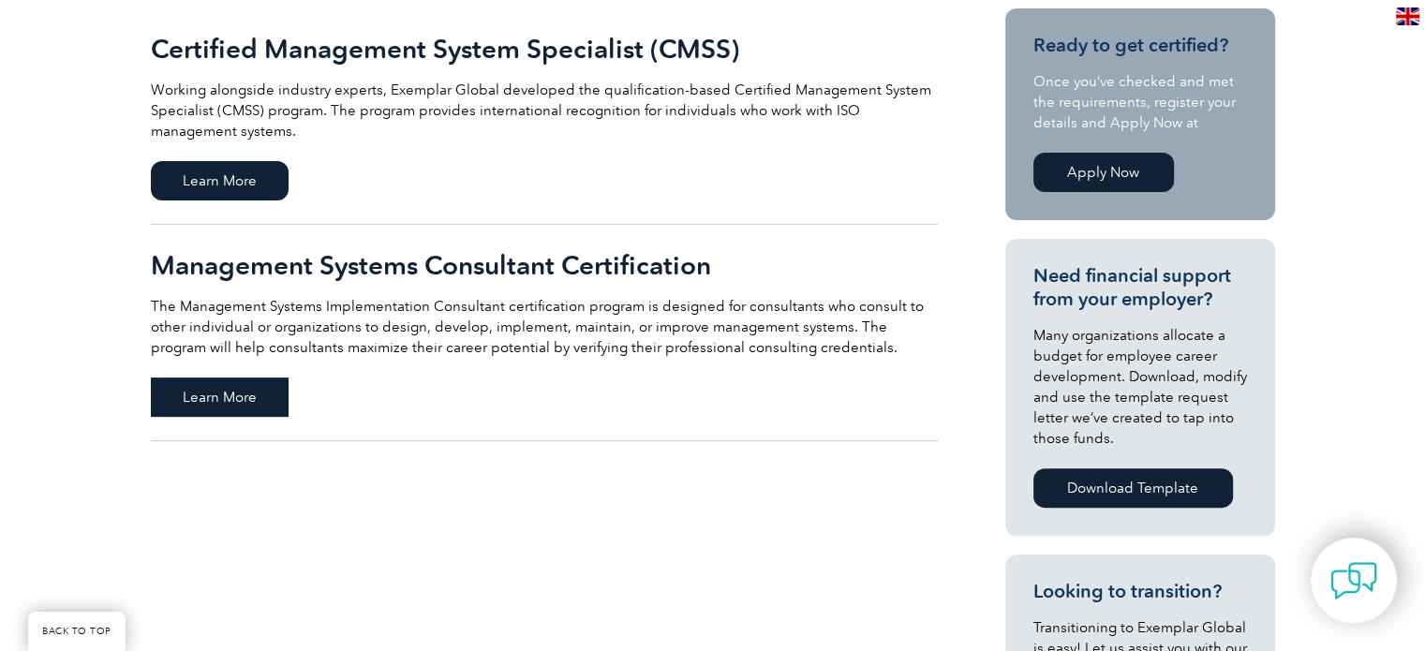
click at [270, 404] on span "Learn More" at bounding box center [220, 397] width 138 height 39
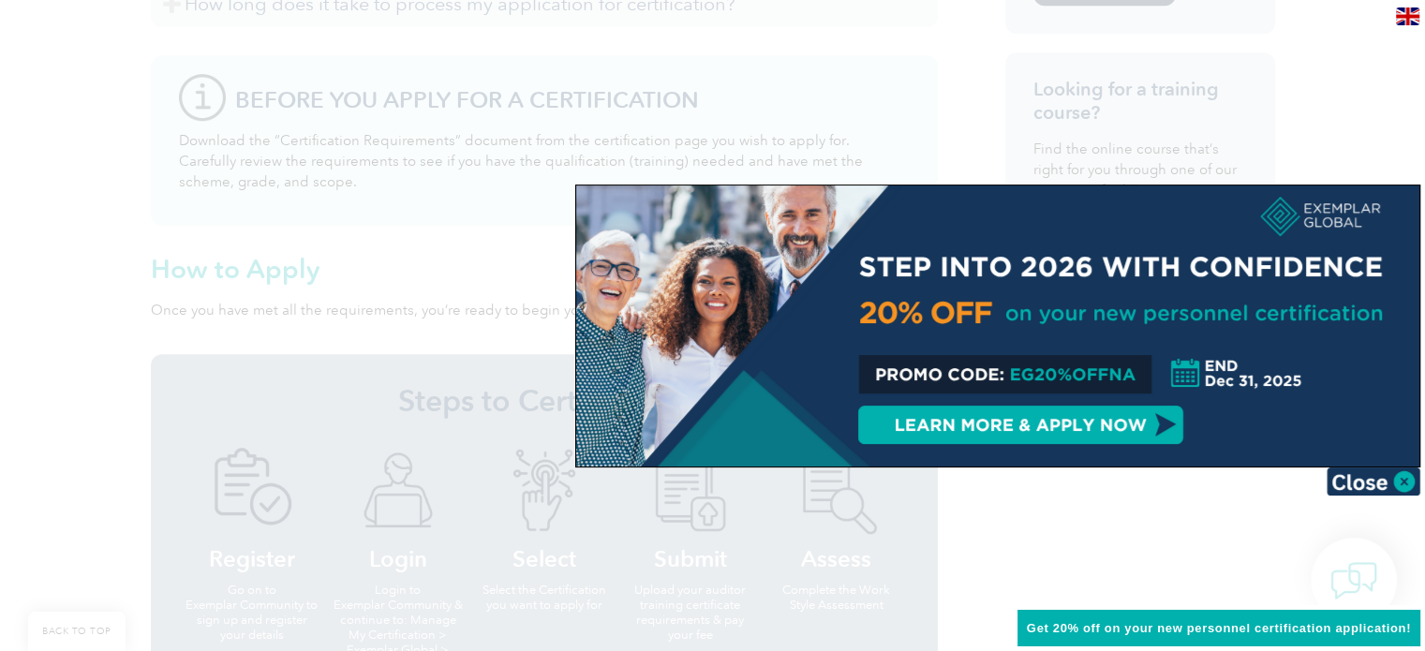
scroll to position [1405, 0]
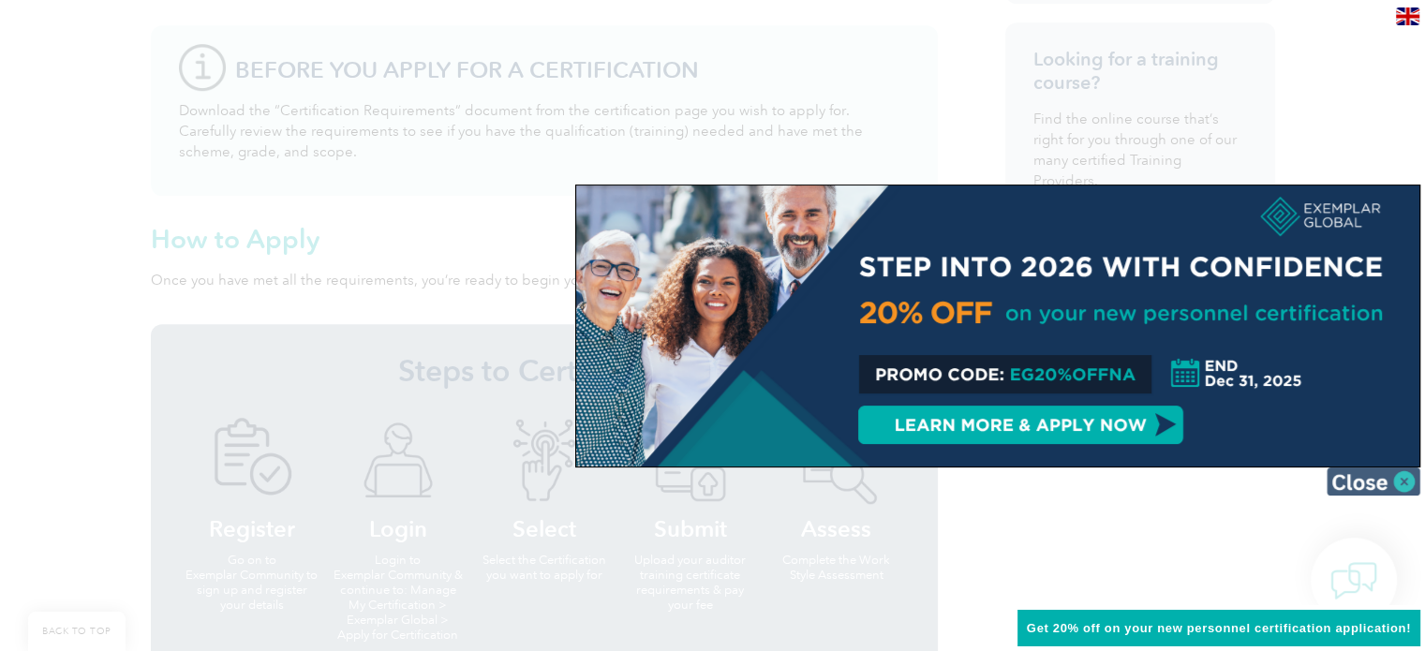
click at [1407, 484] on img at bounding box center [1374, 482] width 94 height 28
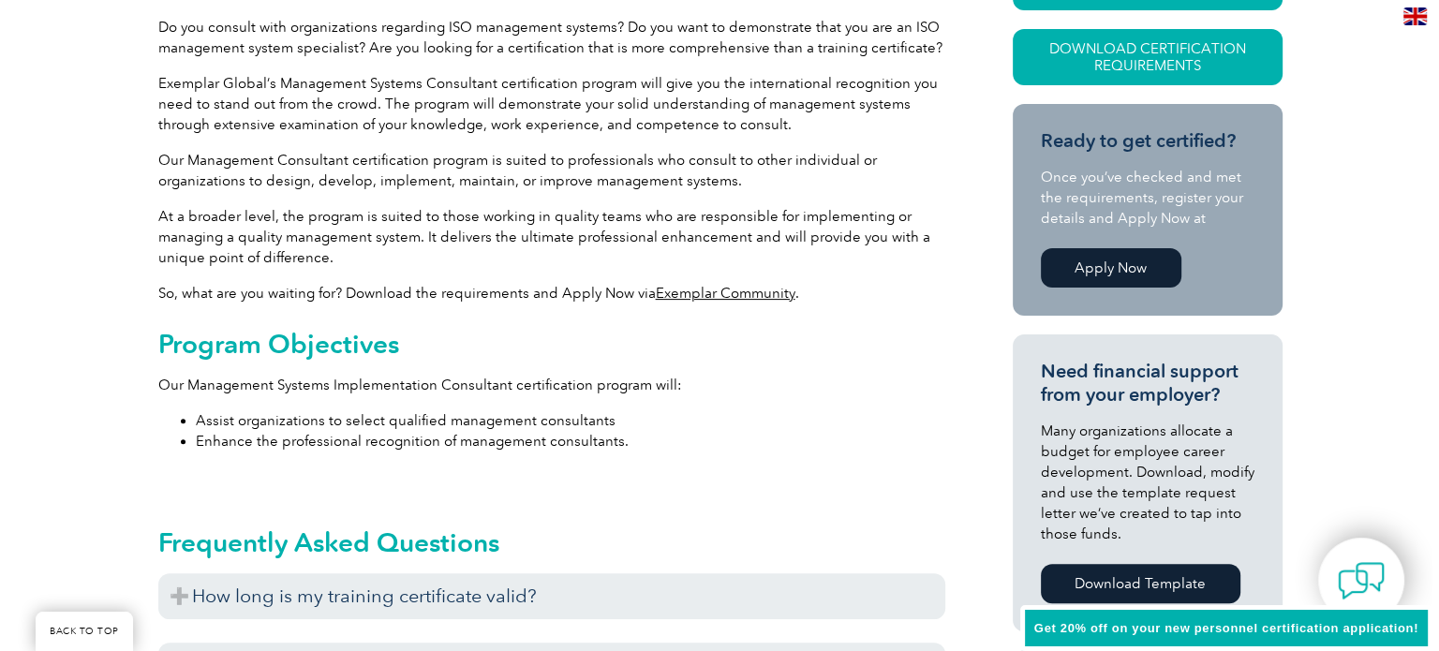
scroll to position [349, 0]
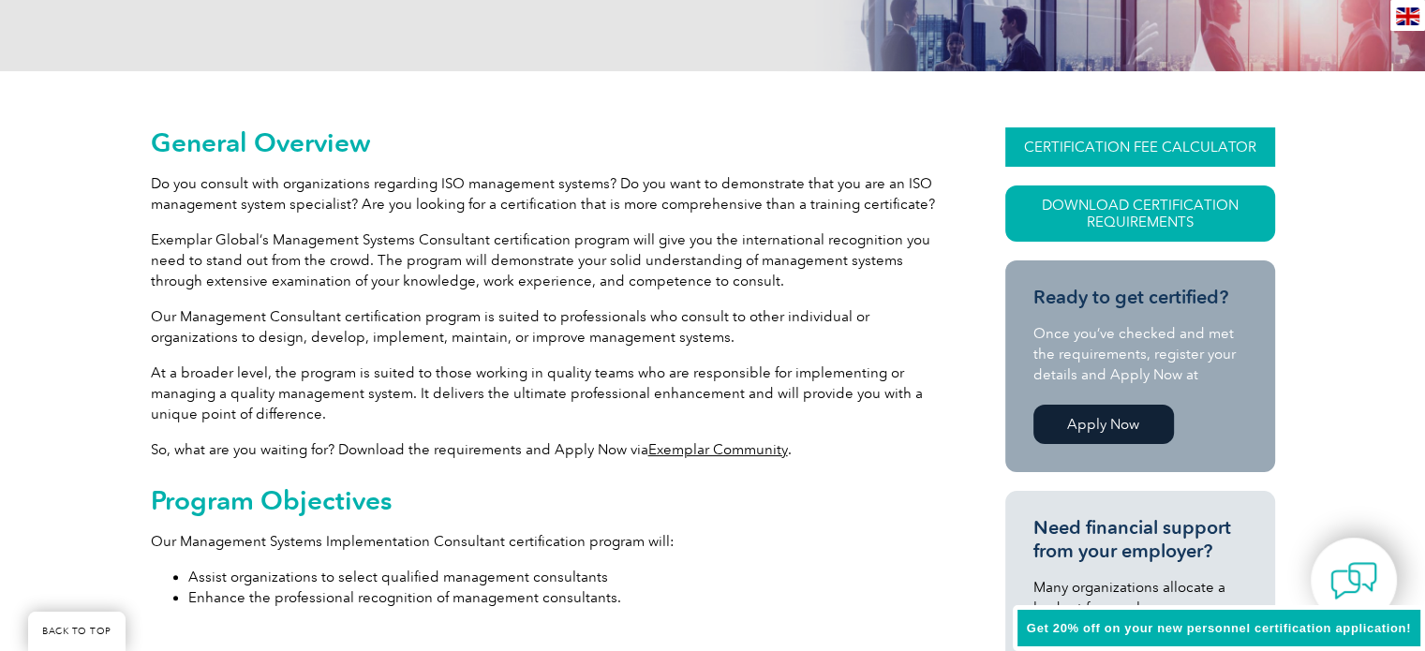
click at [1145, 144] on link "CERTIFICATION FEE CALCULATOR" at bounding box center [1140, 146] width 270 height 39
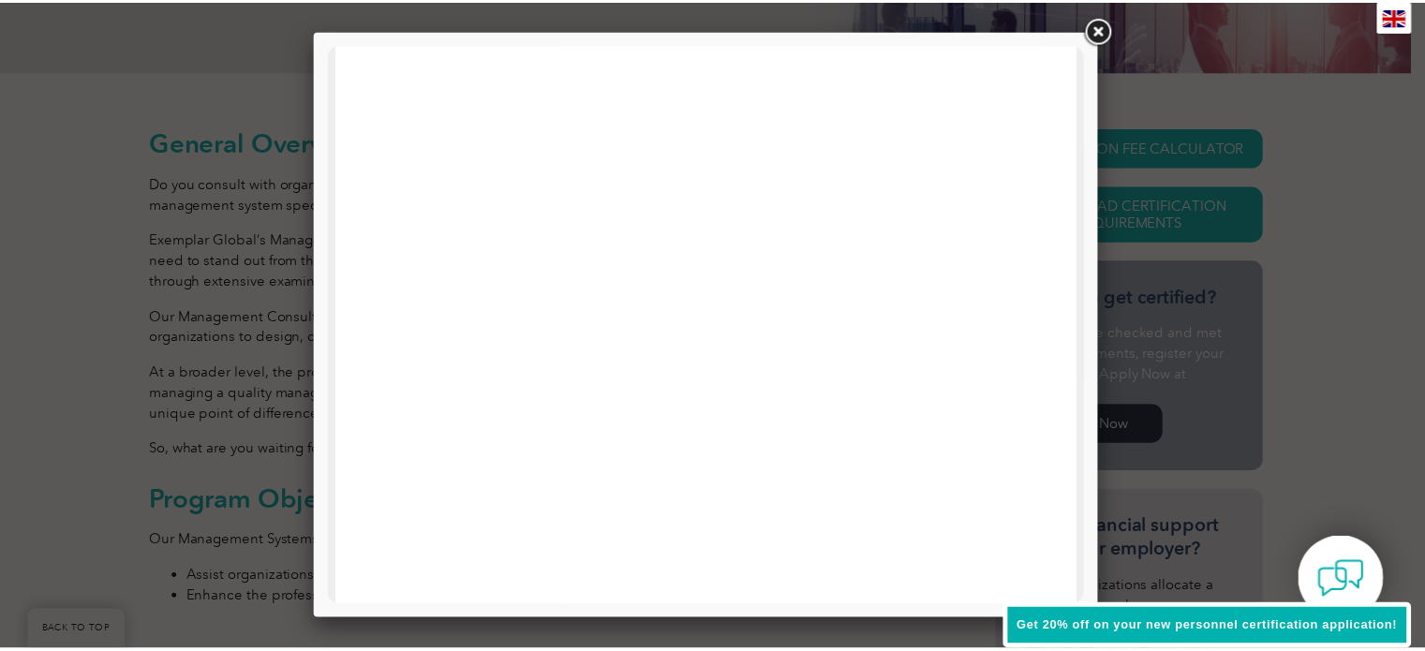
scroll to position [0, 0]
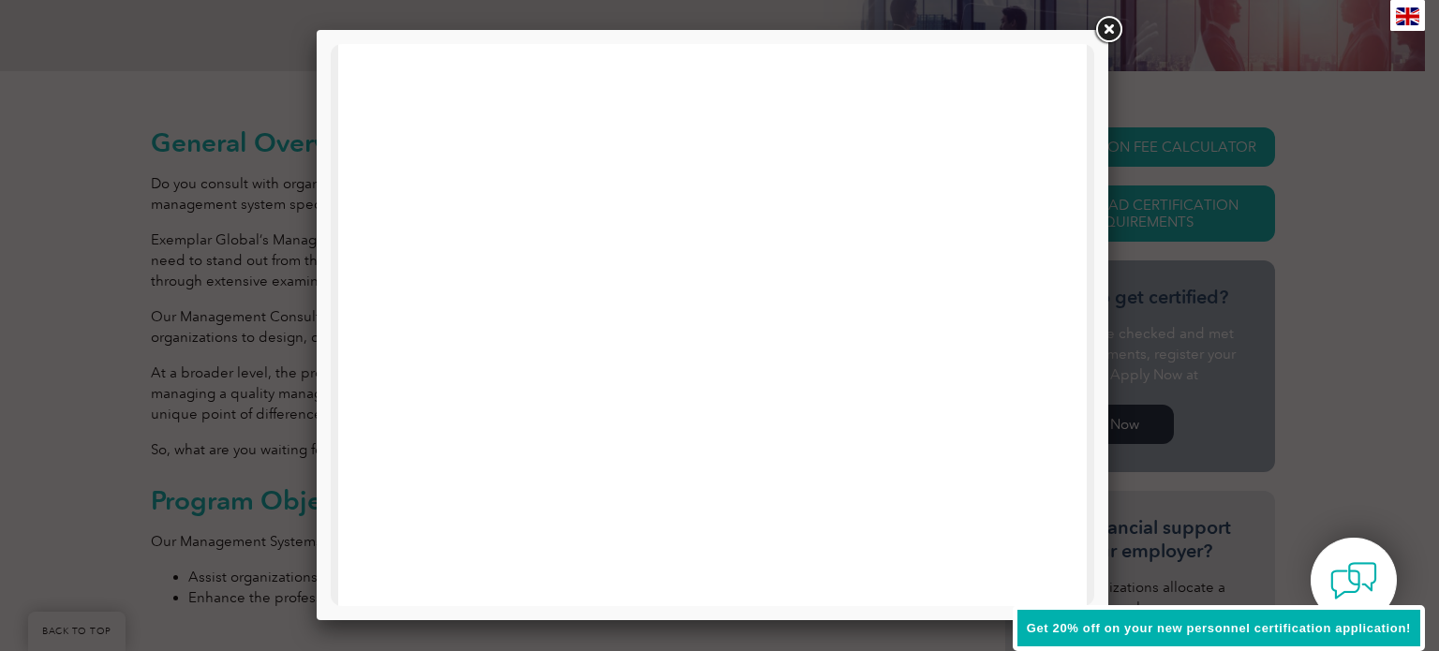
click at [1111, 32] on link at bounding box center [1108, 30] width 34 height 34
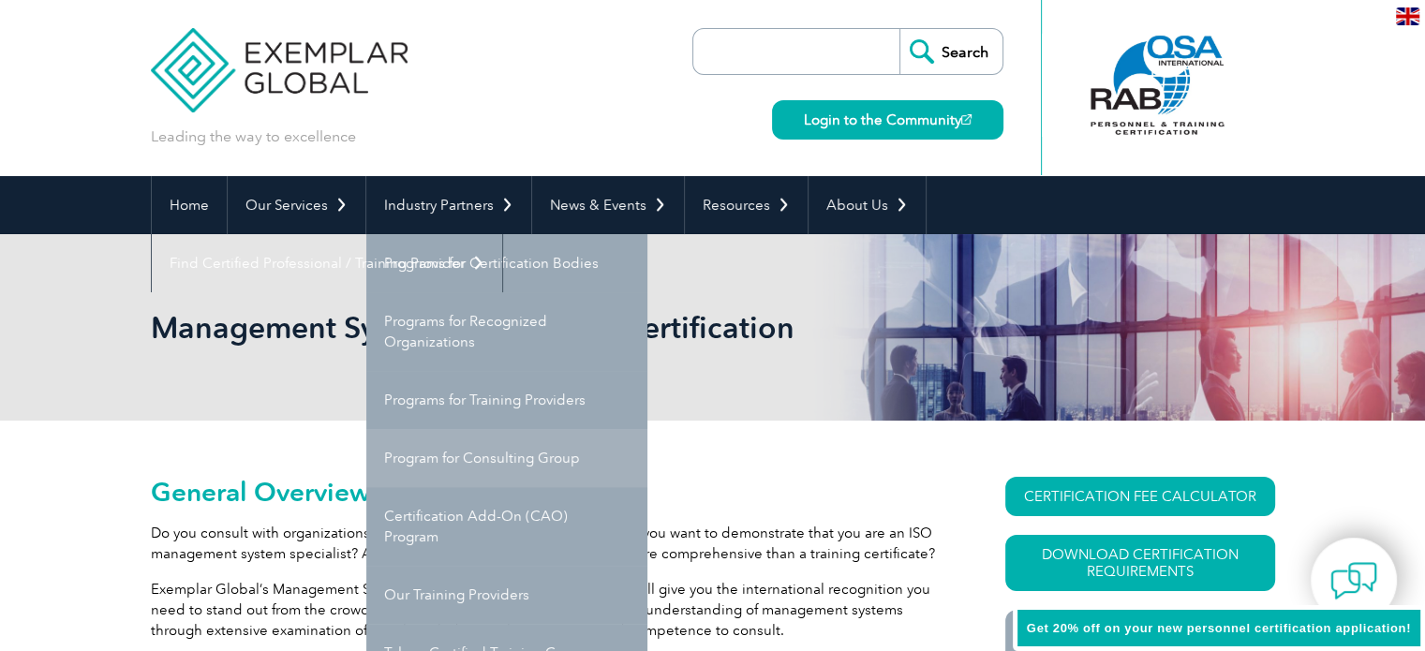
click at [483, 471] on link "Program for Consulting Group" at bounding box center [506, 458] width 281 height 58
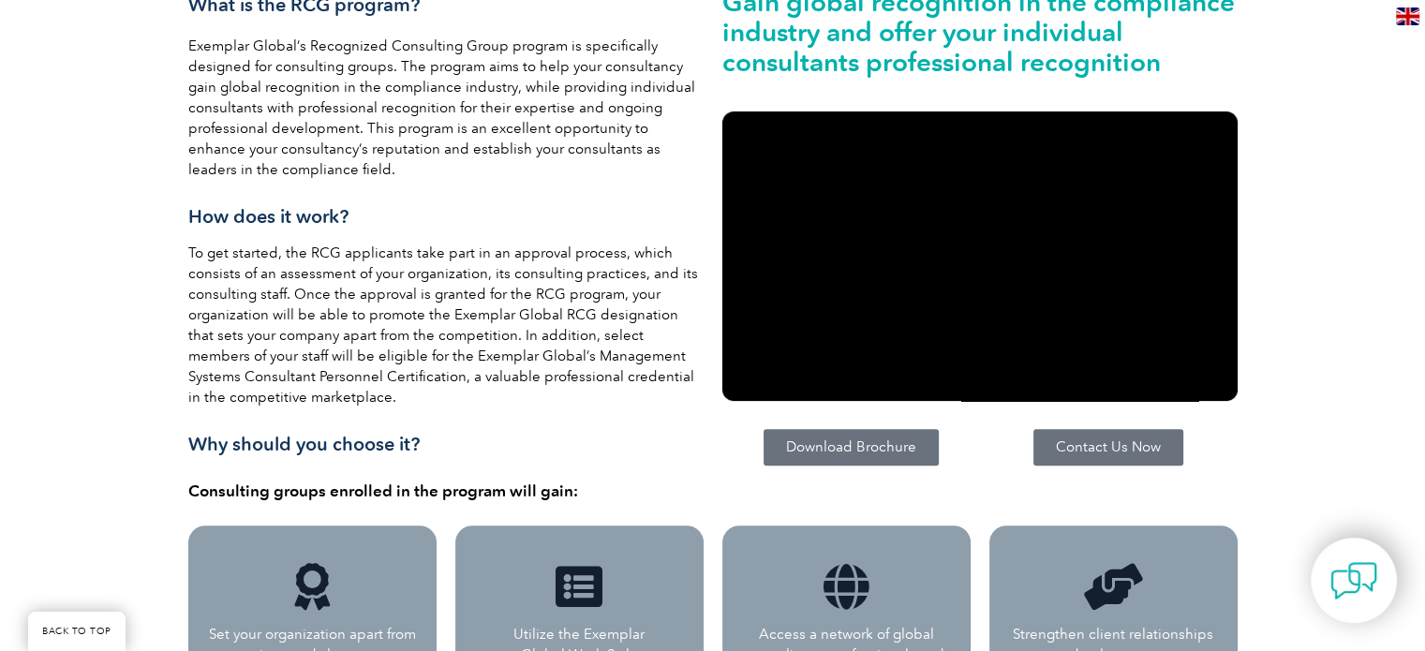
scroll to position [562, 0]
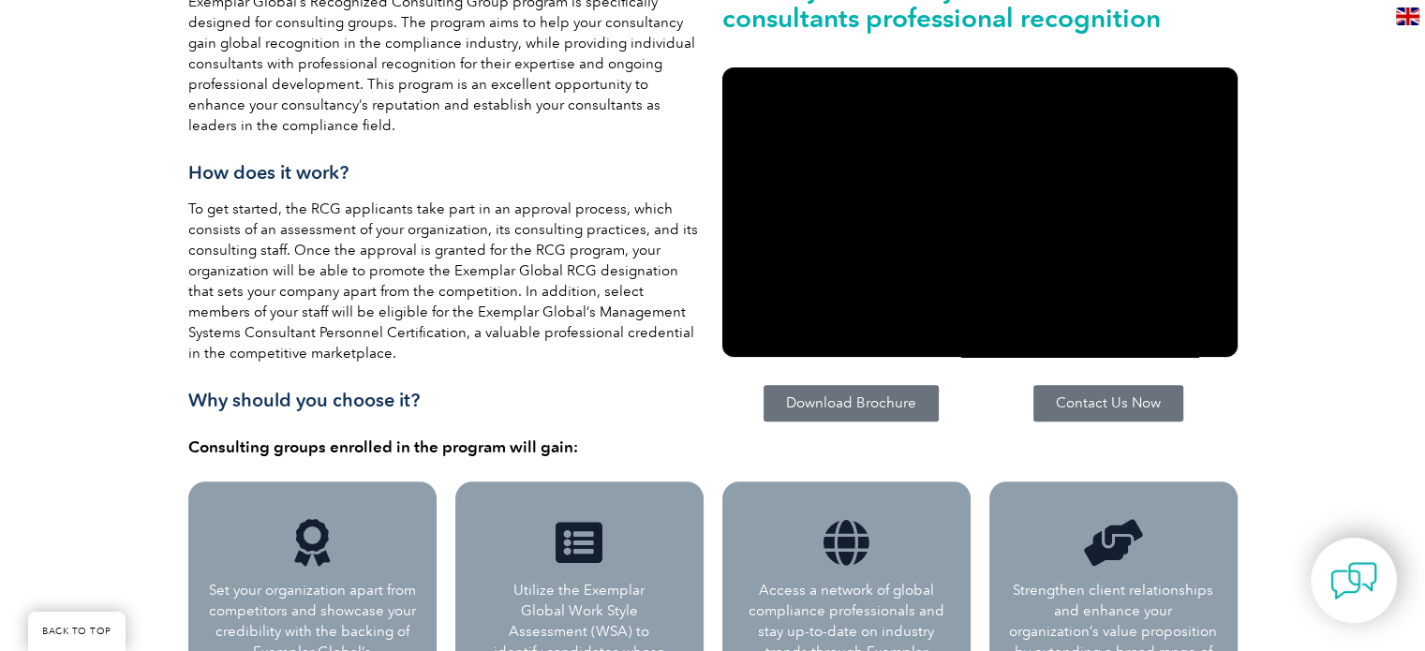
click at [860, 410] on span "Download Brochure" at bounding box center [851, 403] width 130 height 14
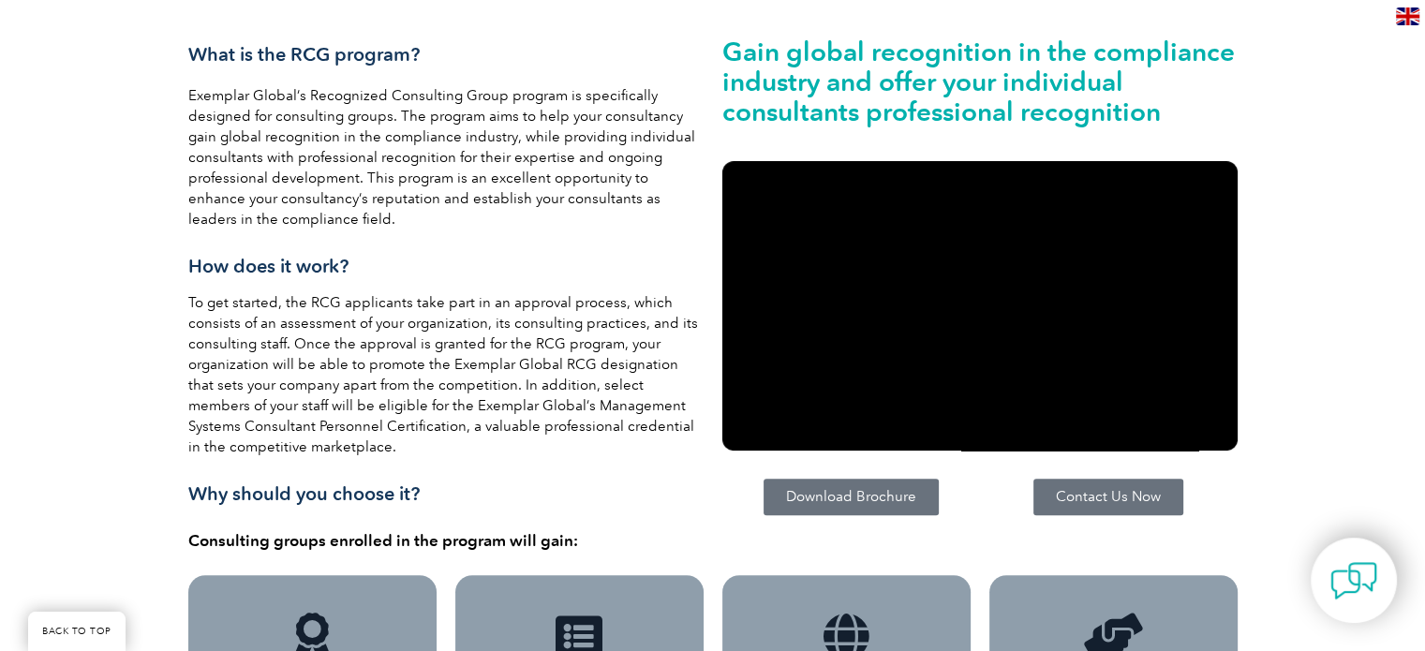
click at [1110, 504] on span "Contact Us Now" at bounding box center [1108, 497] width 105 height 14
click at [1138, 504] on span "Contact Us Now" at bounding box center [1108, 497] width 105 height 14
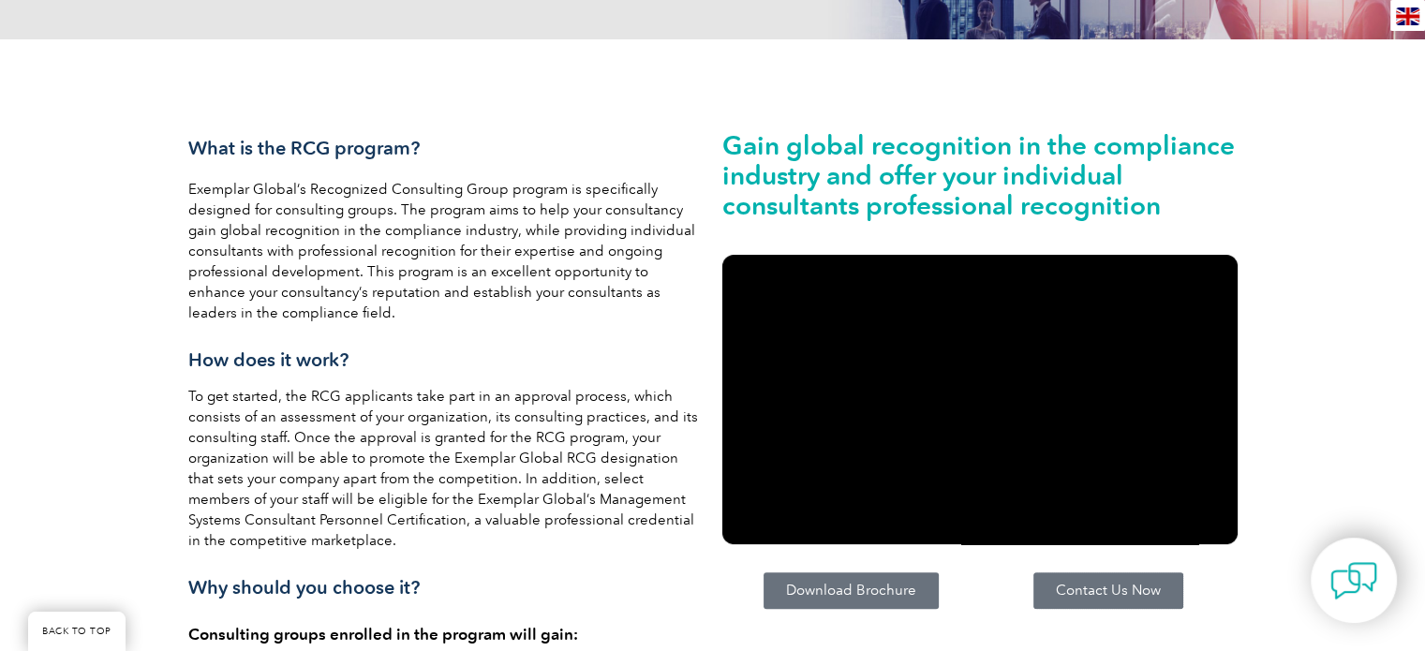
scroll to position [375, 0]
click at [1420, 13] on div "en" at bounding box center [1407, 15] width 35 height 31
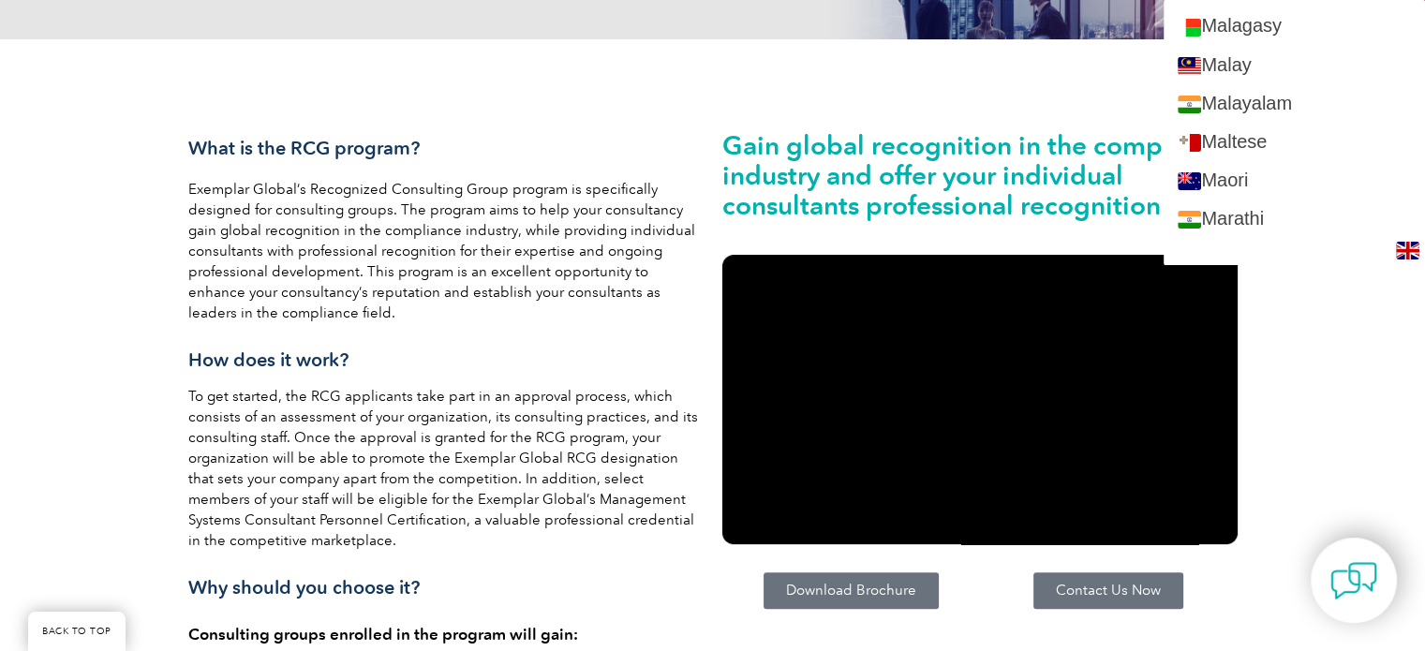
scroll to position [2061, 0]
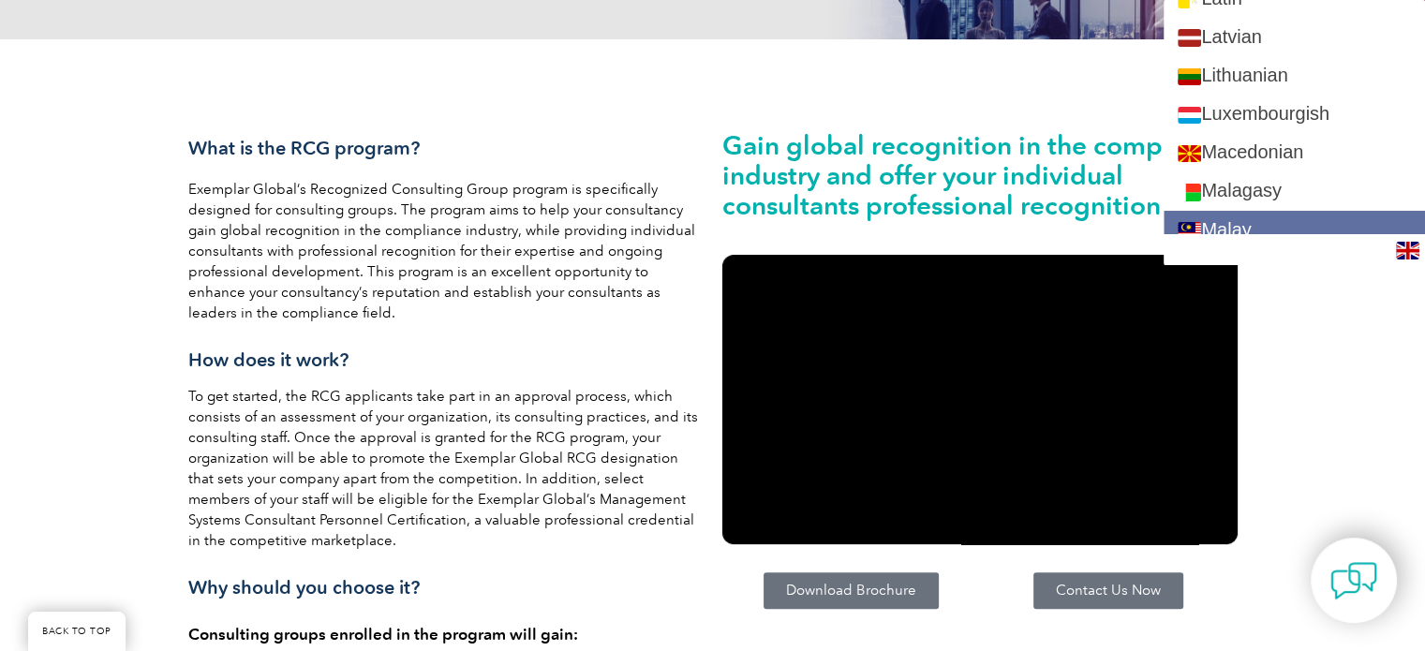
click at [1306, 231] on link "Malay" at bounding box center [1294, 230] width 261 height 38
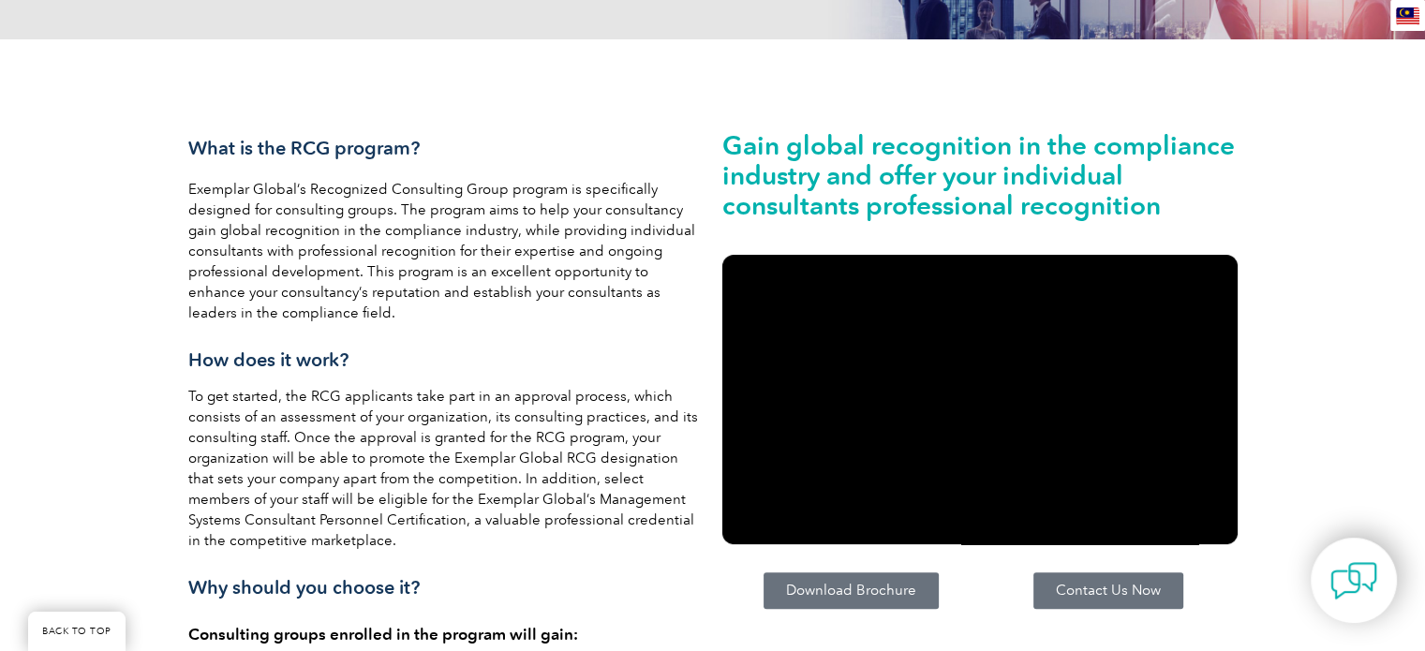
scroll to position [0, 0]
type input "Cari"
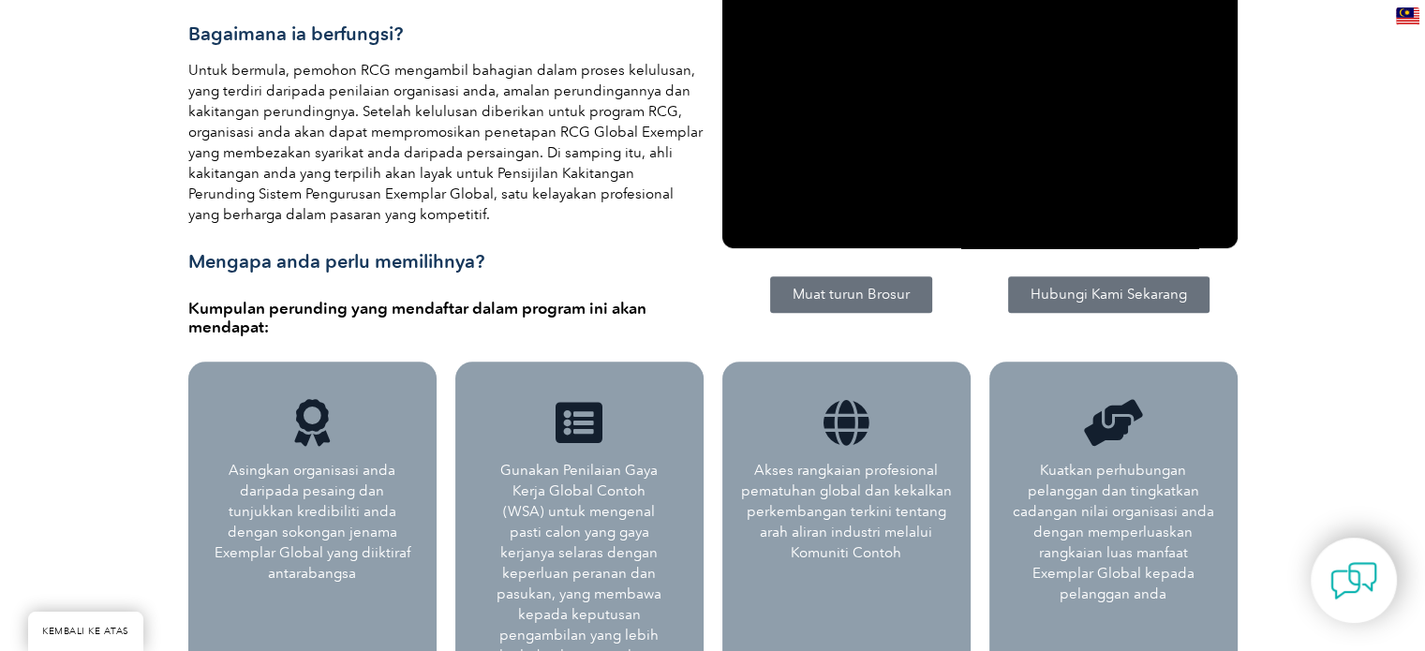
scroll to position [750, 0]
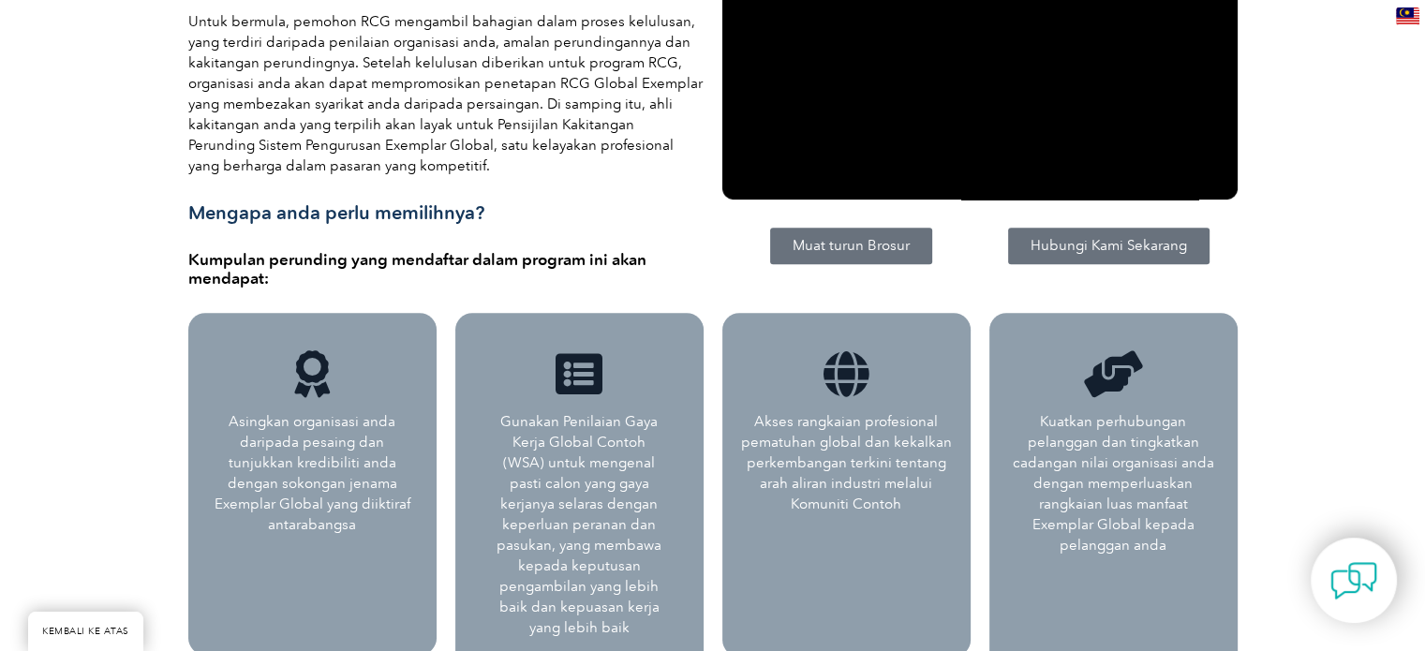
click at [1413, 22] on img at bounding box center [1407, 16] width 23 height 18
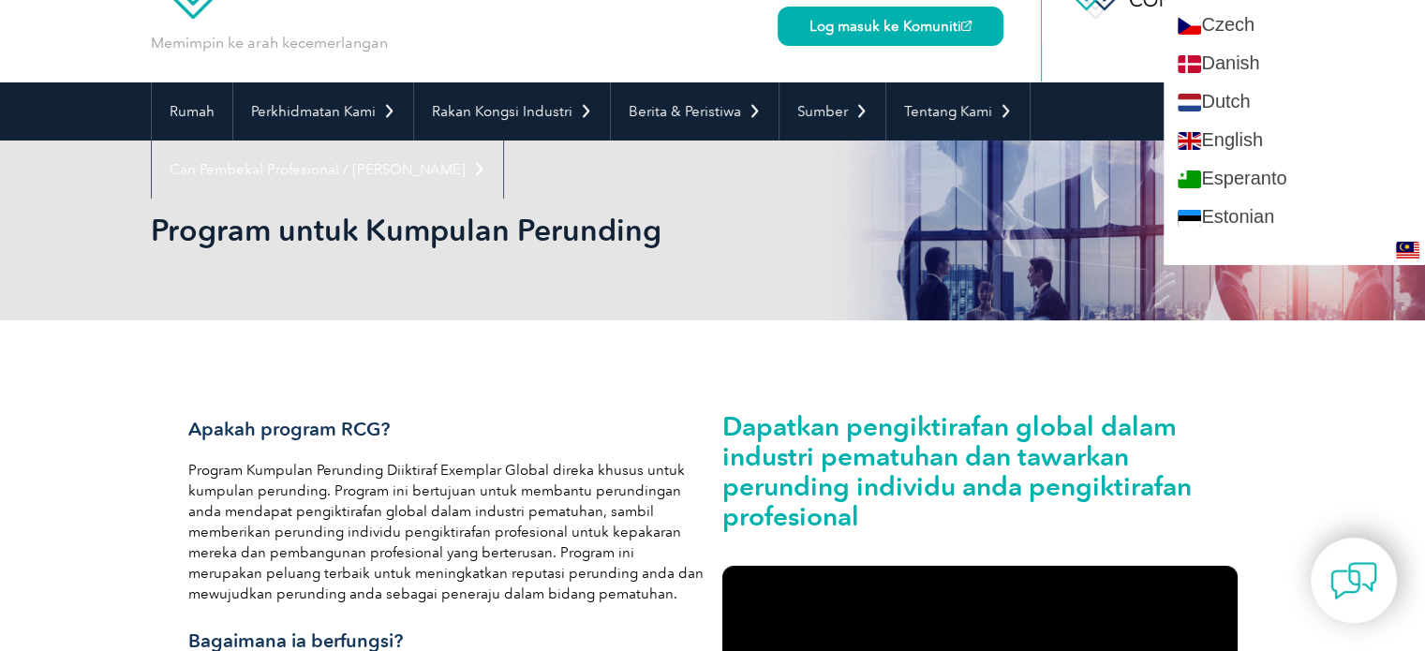
scroll to position [656, 0]
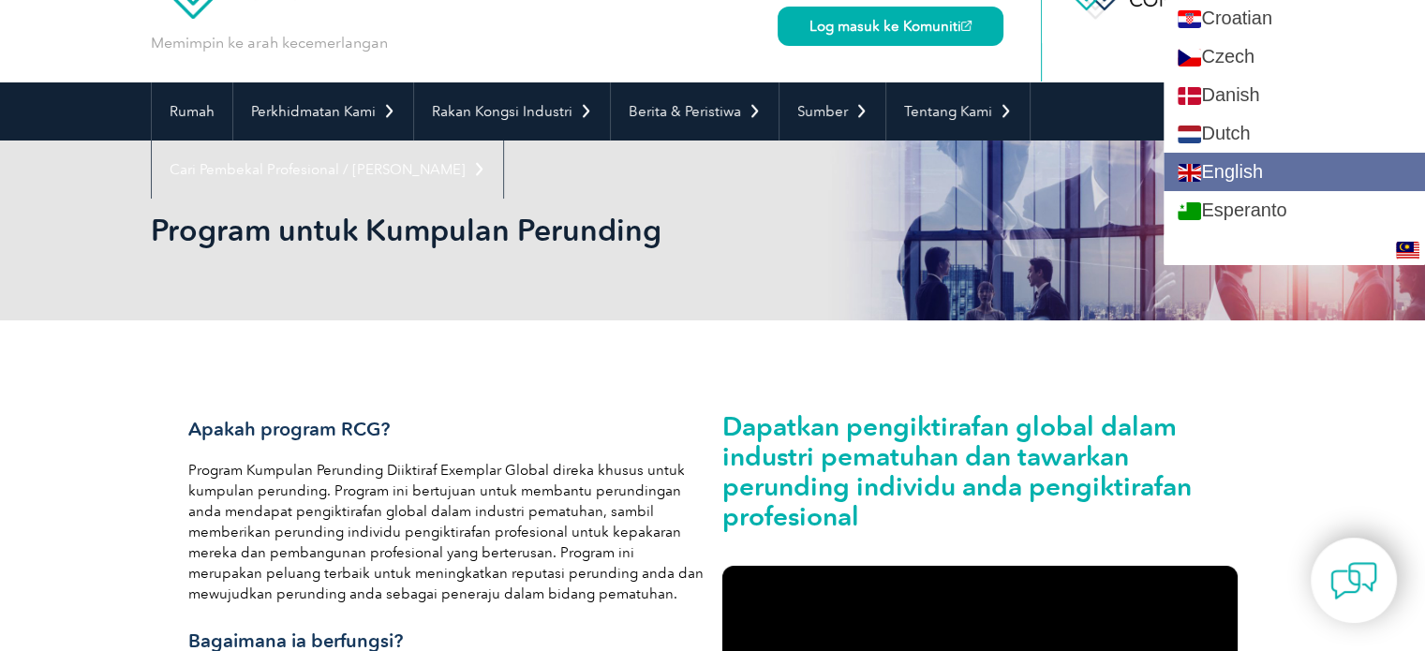
click at [1303, 166] on link "English" at bounding box center [1294, 172] width 261 height 38
type input "Search"
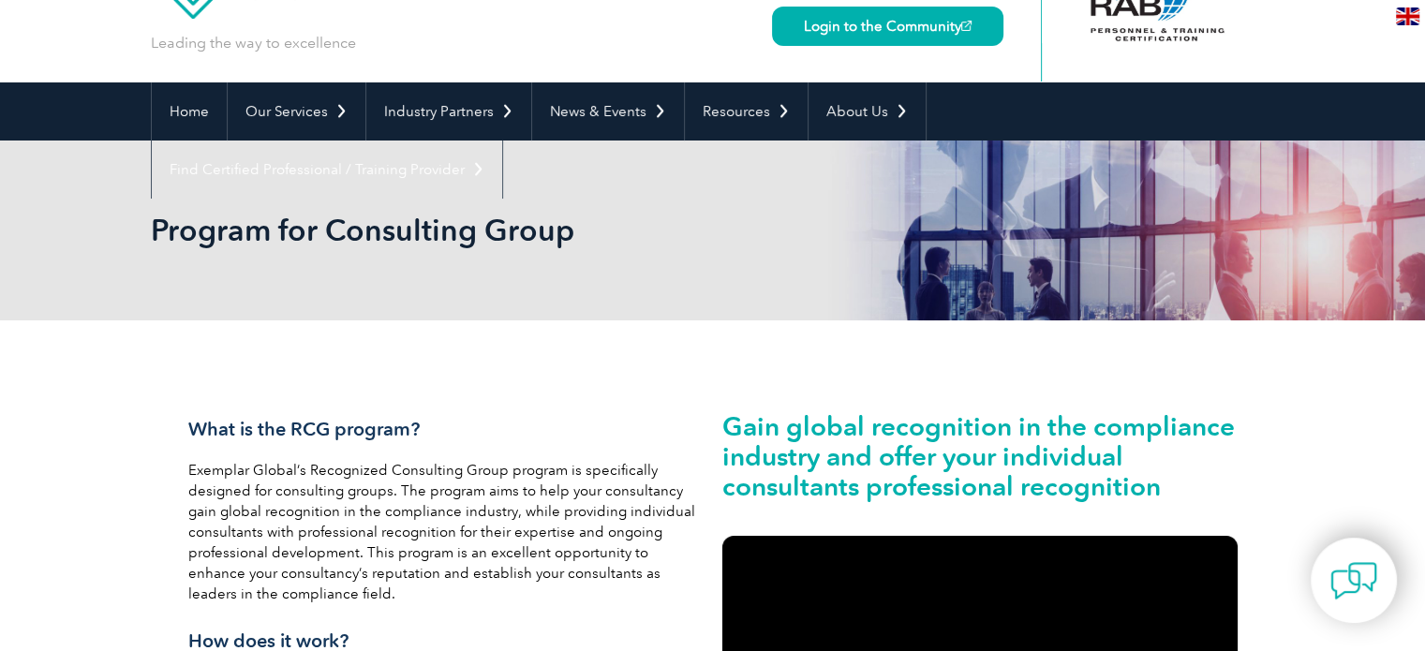
click at [997, 379] on div "Gain global recognition in the compliance industry and offer your individual co…" at bounding box center [980, 659] width 534 height 564
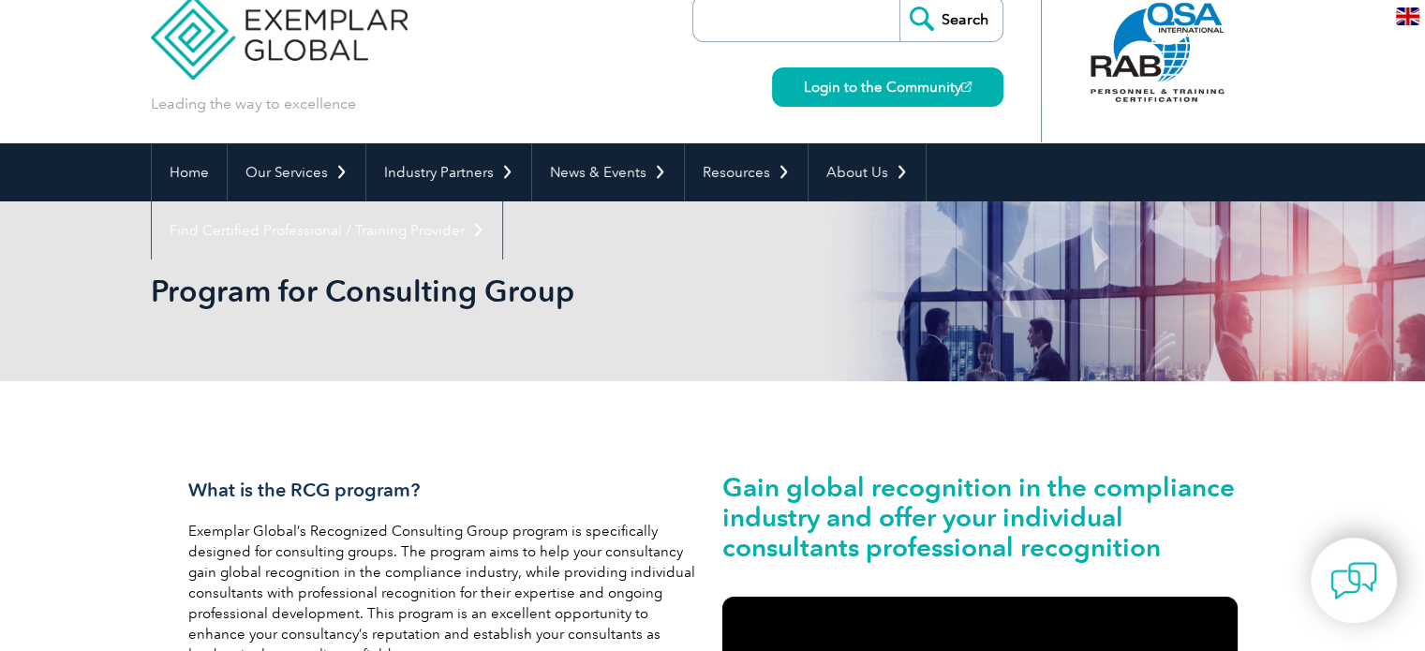
scroll to position [0, 0]
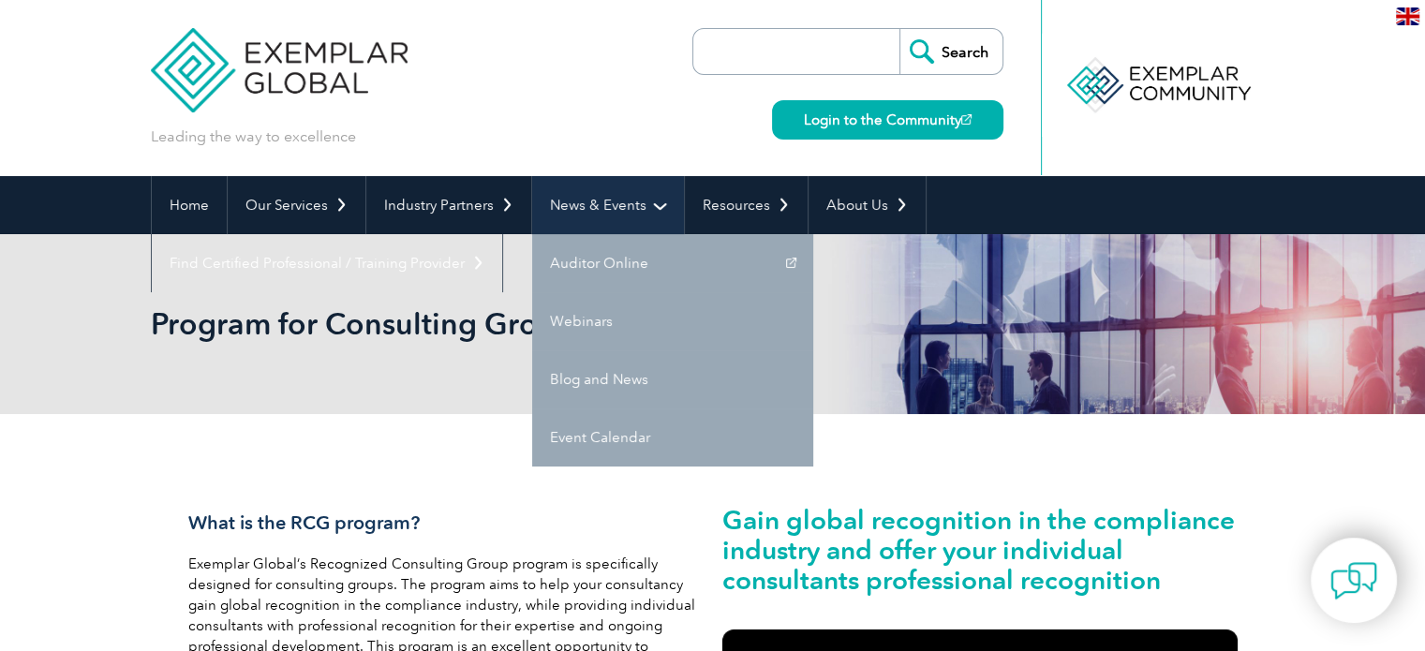
click at [598, 224] on link "News & Events" at bounding box center [608, 205] width 152 height 58
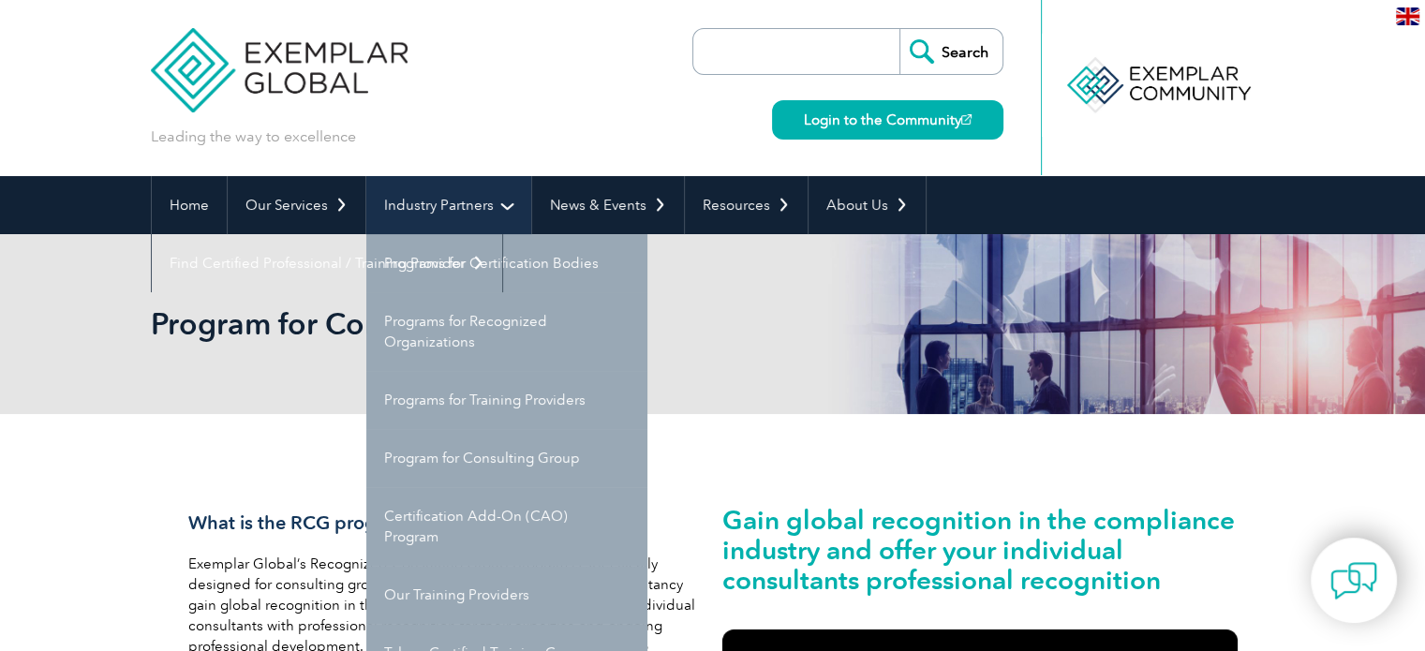
click at [468, 208] on link "Industry Partners" at bounding box center [448, 205] width 165 height 58
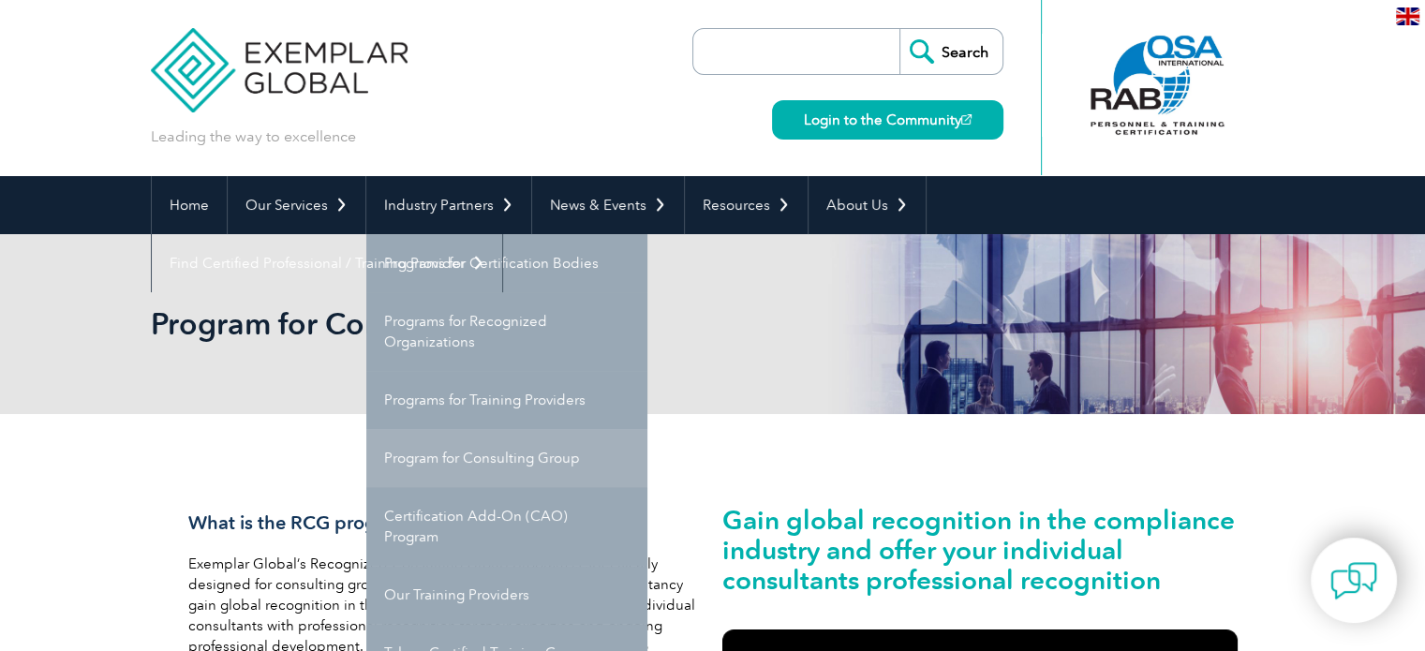
click at [481, 471] on link "Program for Consulting Group" at bounding box center [506, 458] width 281 height 58
